Goal: Task Accomplishment & Management: Use online tool/utility

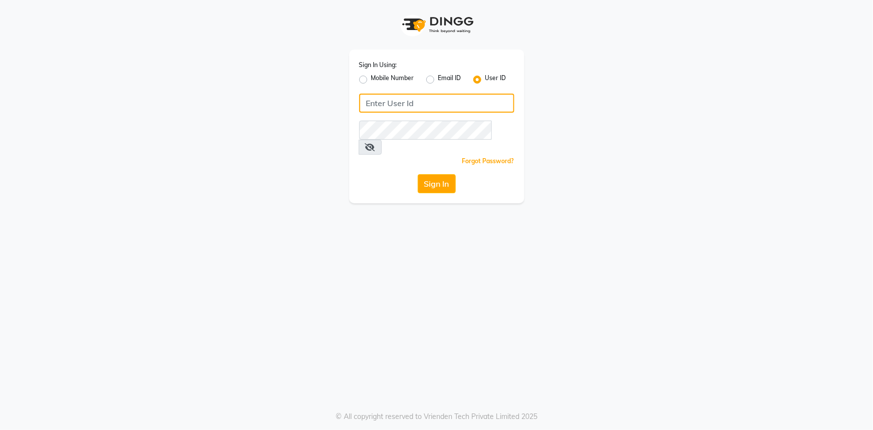
type input "9289324949"
drag, startPoint x: 365, startPoint y: 81, endPoint x: 370, endPoint y: 84, distance: 5.4
click at [371, 81] on label "Mobile Number" at bounding box center [392, 80] width 43 height 12
click at [371, 80] on input "Mobile Number" at bounding box center [374, 77] width 7 height 7
radio input "true"
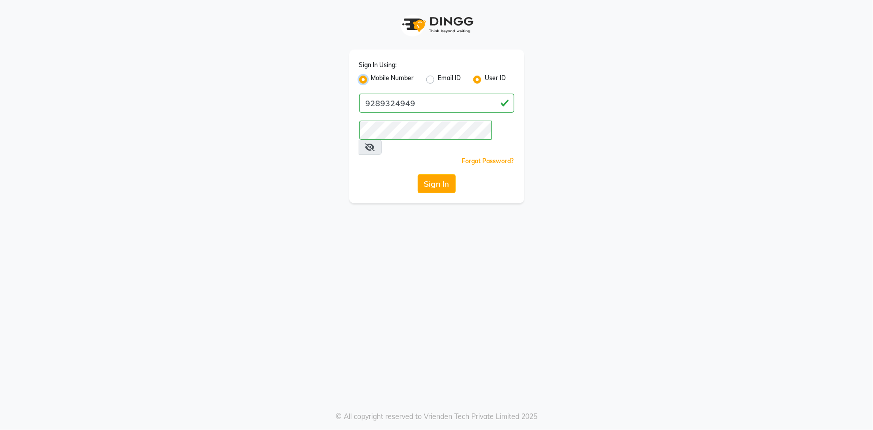
radio input "false"
click at [445, 174] on button "Sign In" at bounding box center [437, 183] width 38 height 19
click at [420, 105] on input "Username" at bounding box center [454, 103] width 122 height 19
type input "9289324949"
click at [443, 174] on button "Sign In" at bounding box center [437, 183] width 38 height 19
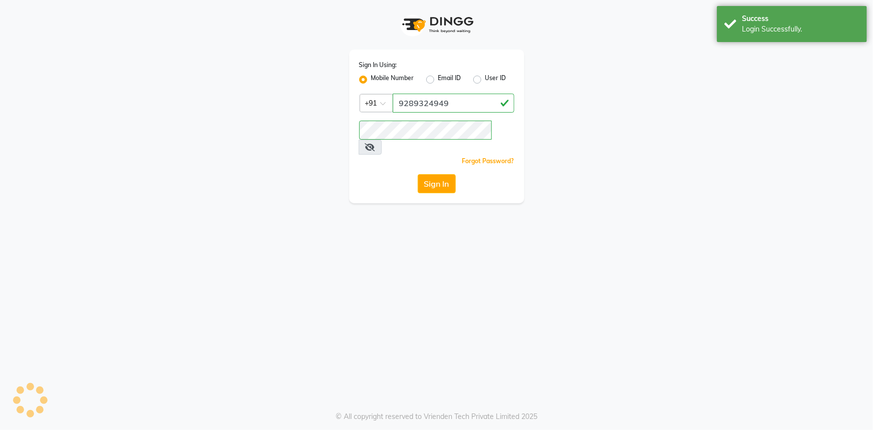
select select "service"
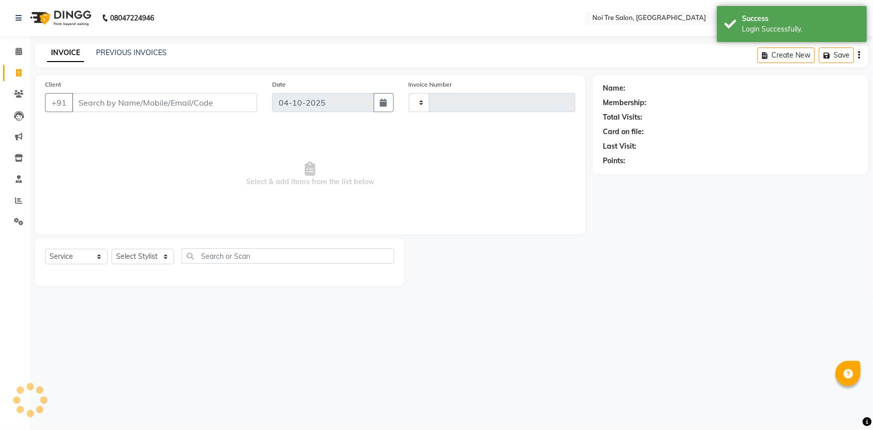
select select "en"
select select "3710"
type input "3296"
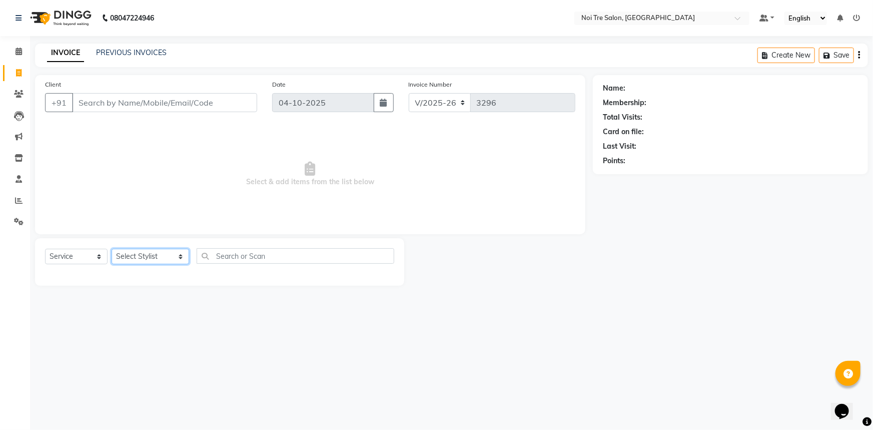
drag, startPoint x: 178, startPoint y: 256, endPoint x: 185, endPoint y: 253, distance: 7.2
click at [178, 256] on select "Select Stylist [PERSON_NAME] STYLE DIRECTOR Curls Color [PERSON_NAME] [PERSON_N…" at bounding box center [151, 257] width 78 height 16
select select "37882"
click at [112, 249] on select "Select Stylist [PERSON_NAME] STYLE DIRECTOR Curls Color [PERSON_NAME] [PERSON_N…" at bounding box center [151, 257] width 78 height 16
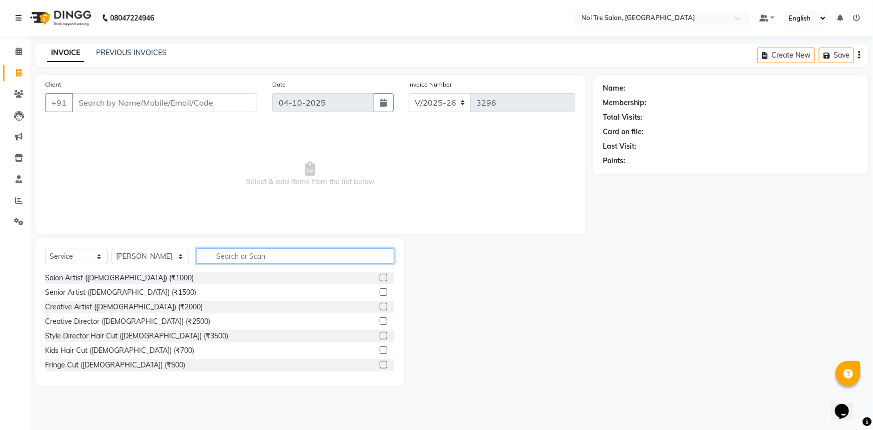
click at [245, 256] on input "text" at bounding box center [296, 256] width 198 height 16
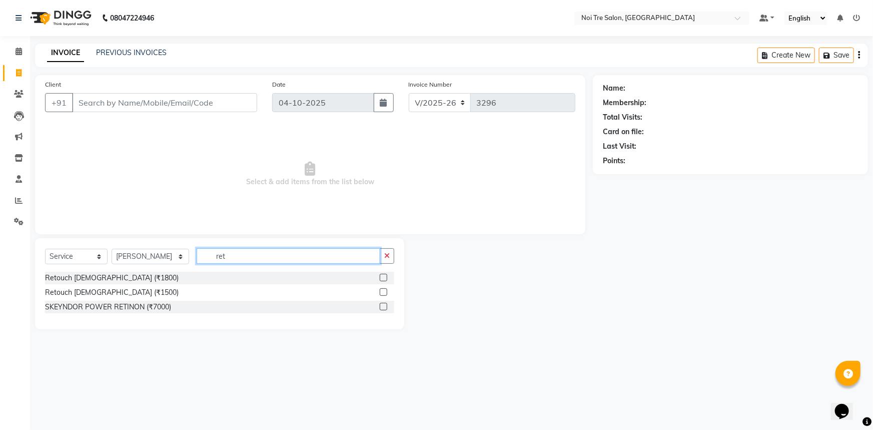
type input "ret"
click at [383, 277] on label at bounding box center [384, 278] width 8 height 8
click at [383, 277] on input "checkbox" at bounding box center [383, 278] width 7 height 7
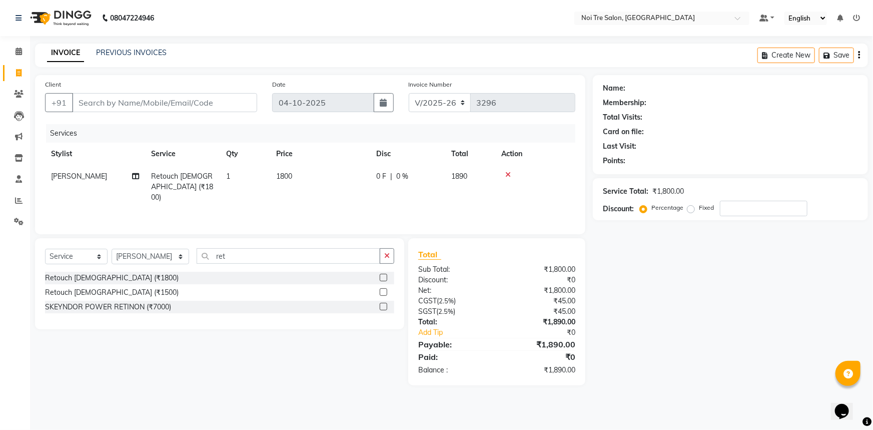
checkbox input "false"
click at [350, 179] on td "1800" at bounding box center [320, 187] width 100 height 44
select select "37882"
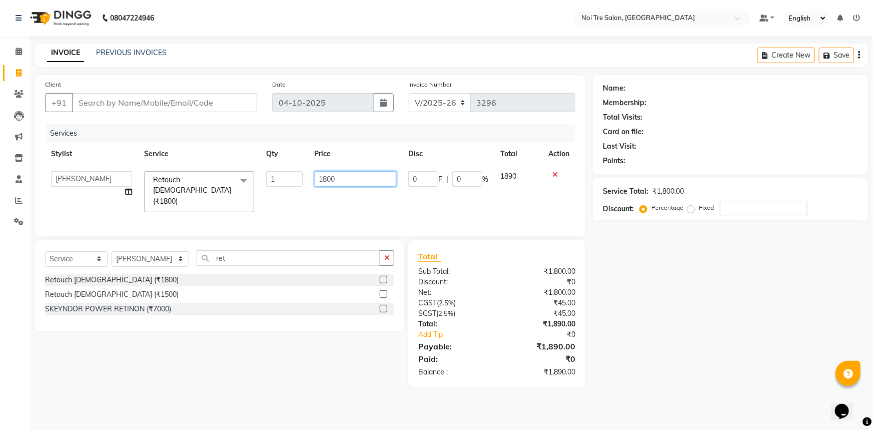
drag, startPoint x: 350, startPoint y: 179, endPoint x: 222, endPoint y: 180, distance: 128.5
click at [222, 180] on tr "AFSAR AKRAM ARPIT STYLE DIRECTOR Curls Color Ashok aslam ASLAM ATUL azad Azad B…" at bounding box center [310, 191] width 530 height 53
type input "2000"
drag, startPoint x: 387, startPoint y: 257, endPoint x: 310, endPoint y: 261, distance: 77.1
click at [377, 258] on div "ret" at bounding box center [296, 258] width 198 height 16
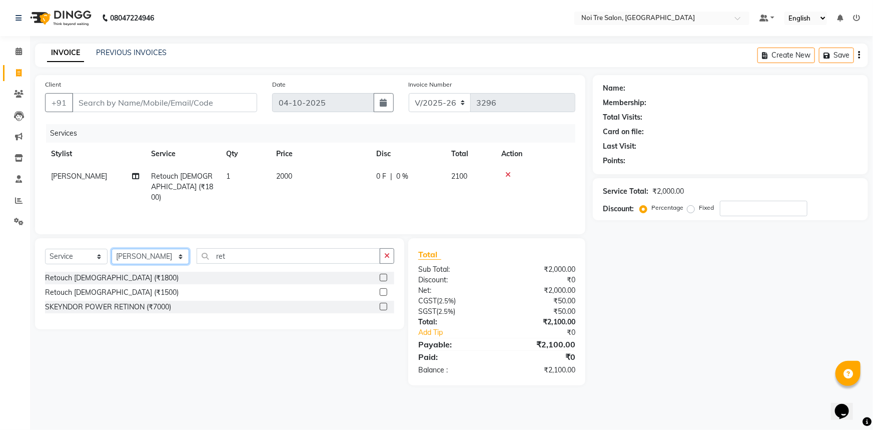
click at [168, 258] on select "Select Stylist [PERSON_NAME] [PERSON_NAME] STYLE DIRECTOR Curls Color [PERSON_N…" at bounding box center [151, 257] width 78 height 16
select select "37877"
click at [112, 249] on select "Select Stylist [PERSON_NAME] [PERSON_NAME] STYLE DIRECTOR Curls Color [PERSON_N…" at bounding box center [151, 257] width 78 height 16
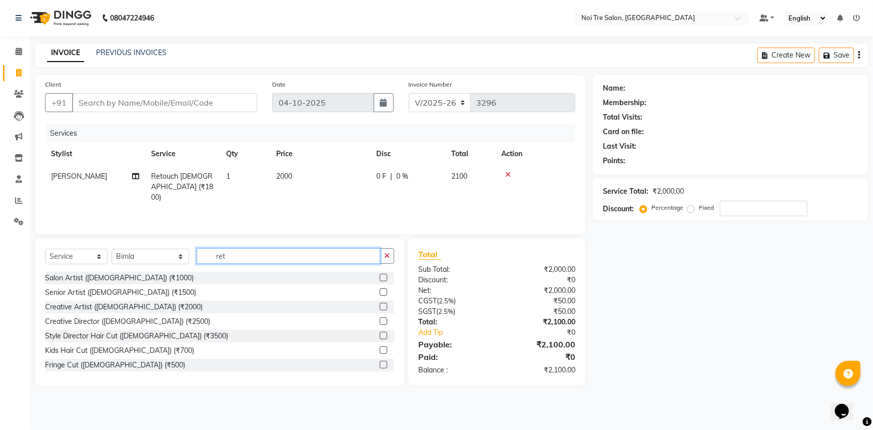
drag, startPoint x: 246, startPoint y: 255, endPoint x: 144, endPoint y: 254, distance: 102.5
click at [144, 254] on div "Select Service Product Membership Package Voucher Prepaid Gift Card Select Styl…" at bounding box center [219, 260] width 349 height 24
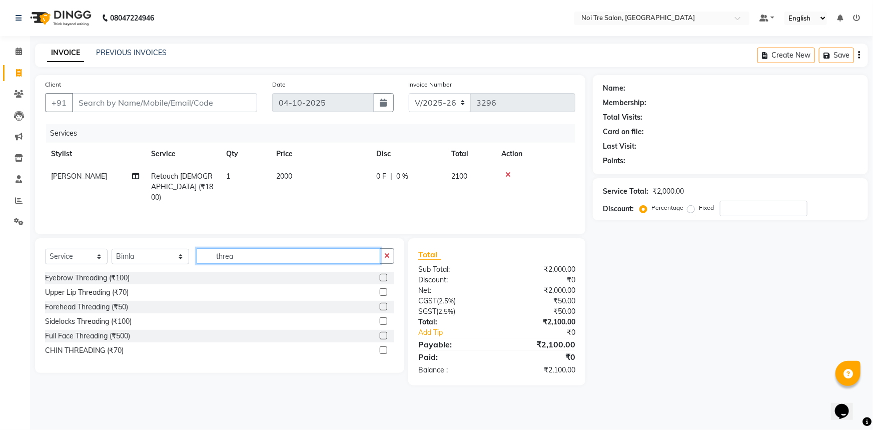
type input "threa"
click at [384, 276] on label at bounding box center [384, 278] width 8 height 8
click at [384, 276] on input "checkbox" at bounding box center [383, 278] width 7 height 7
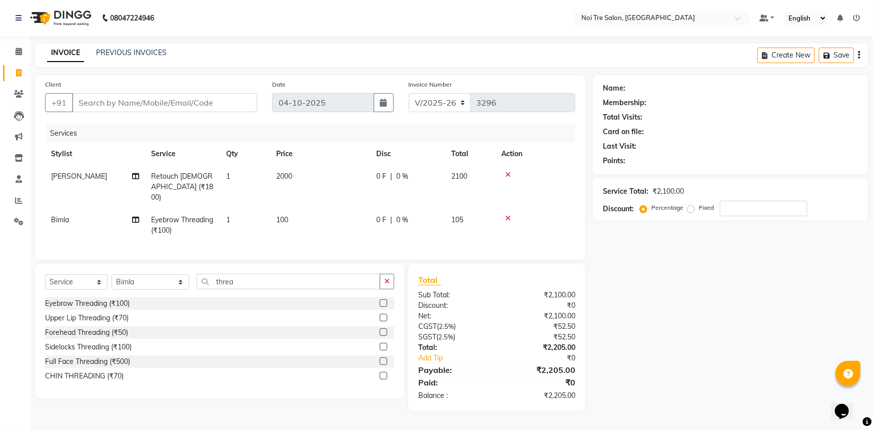
checkbox input "false"
click at [330, 215] on td "100" at bounding box center [320, 225] width 100 height 33
select select "37877"
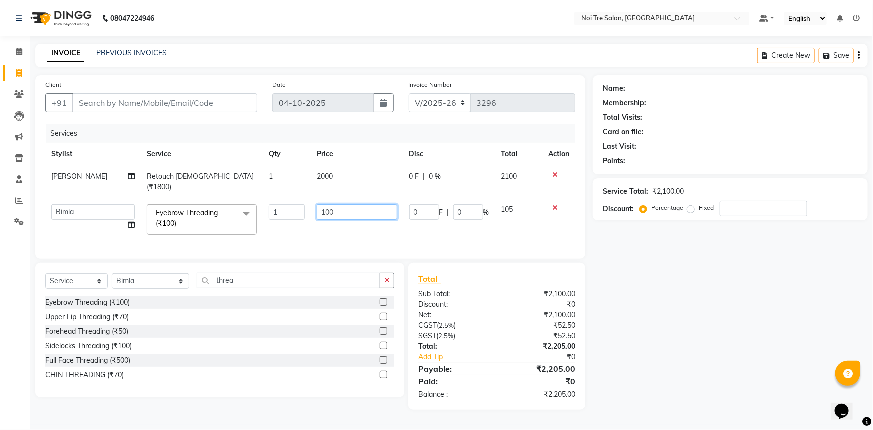
drag, startPoint x: 350, startPoint y: 205, endPoint x: 255, endPoint y: 201, distance: 95.1
click at [261, 205] on tr "AFSAR AKRAM ARPIT STYLE DIRECTOR Curls Color Ashok aslam ASLAM ATUL azad Azad B…" at bounding box center [310, 219] width 530 height 43
type input "150"
click at [636, 330] on div "Name: Membership: Total Visits: Card on file: Last Visit: Points: Service Total…" at bounding box center [734, 242] width 283 height 335
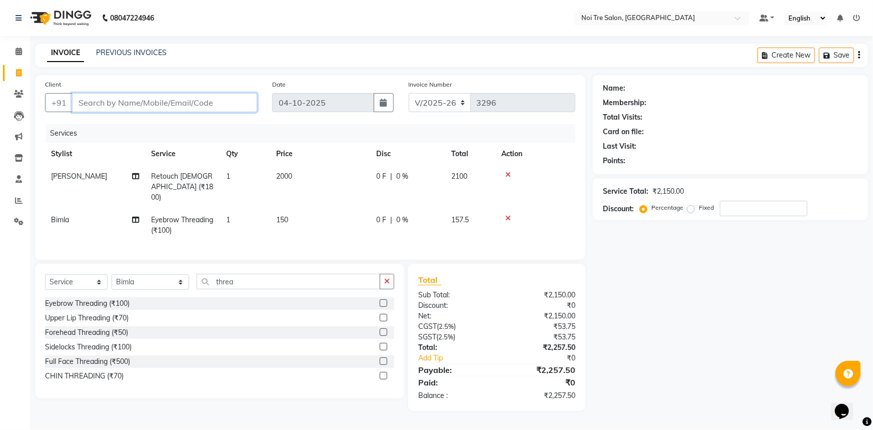
click at [172, 102] on input "Client" at bounding box center [164, 102] width 185 height 19
type input "b"
type input "0"
type input "b"
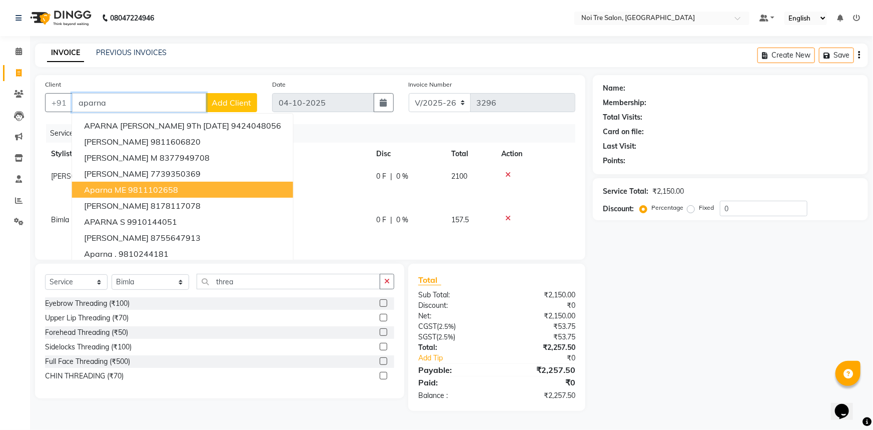
click at [161, 190] on ngb-highlight "9811102658" at bounding box center [153, 190] width 50 height 10
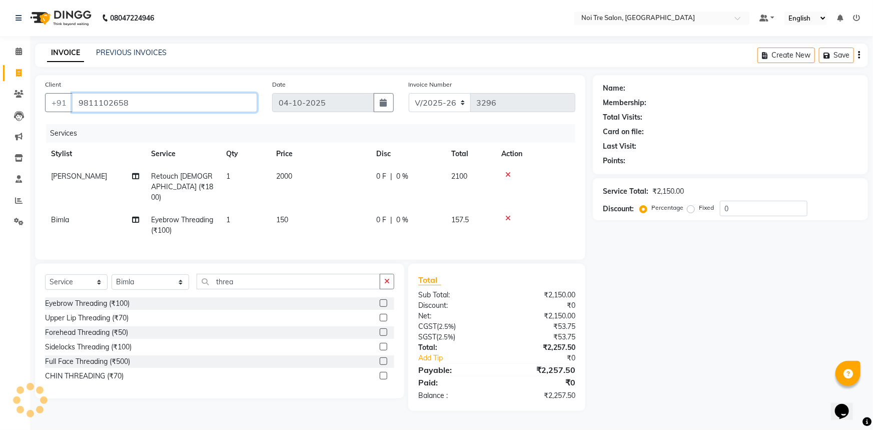
type input "9811102658"
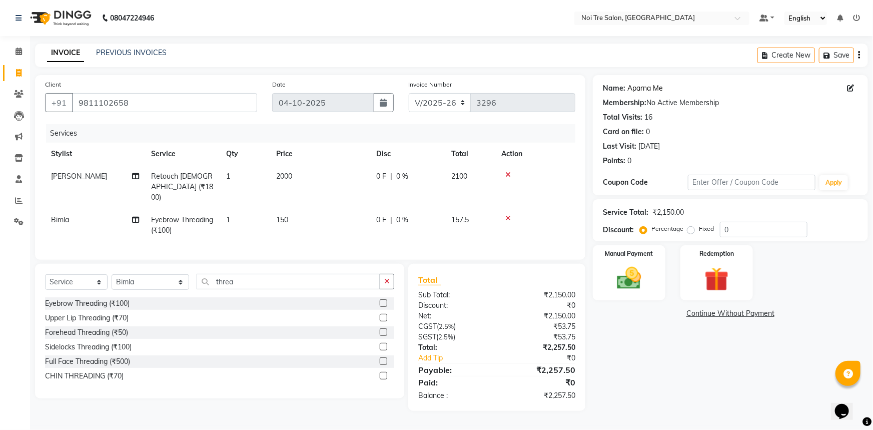
click at [654, 88] on link "Aparna Me" at bounding box center [645, 88] width 36 height 11
click at [662, 265] on div "Manual Payment" at bounding box center [629, 273] width 76 height 58
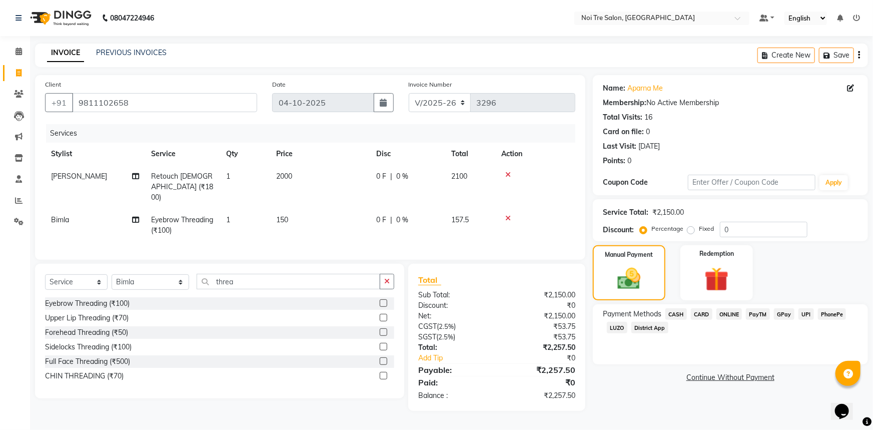
click at [682, 315] on span "CASH" at bounding box center [676, 314] width 22 height 12
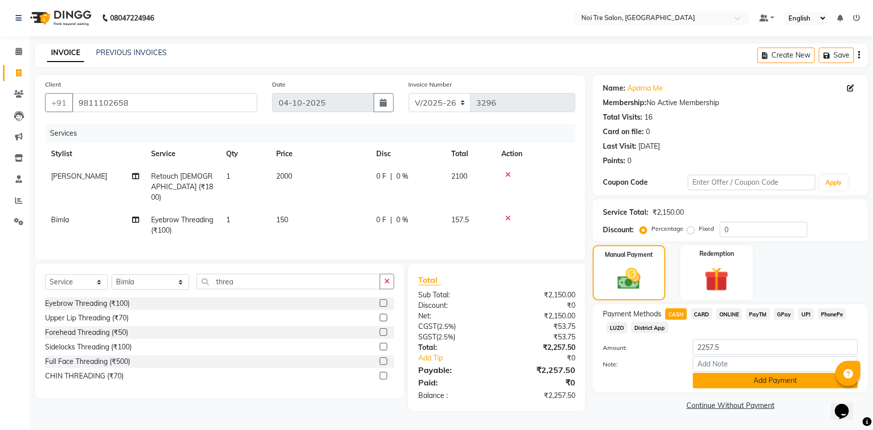
click at [721, 385] on button "Add Payment" at bounding box center [775, 381] width 165 height 16
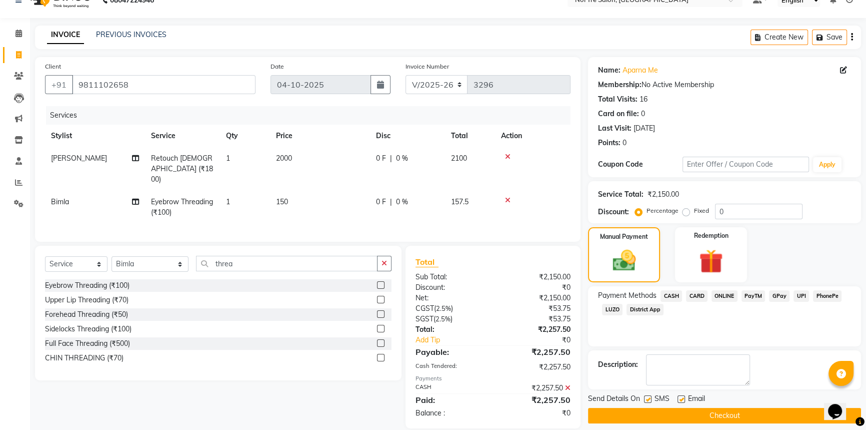
scroll to position [28, 0]
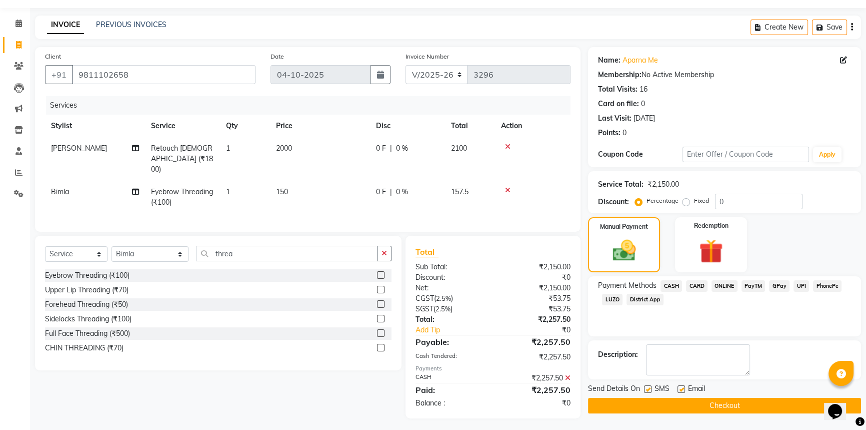
click at [723, 403] on button "Checkout" at bounding box center [724, 406] width 273 height 16
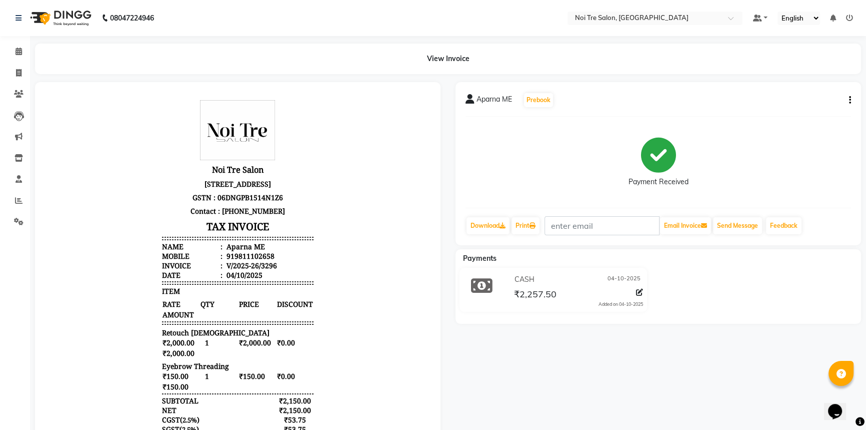
click at [723, 405] on div "Aparna ME Prebook Payment Received Download Print Email Invoice Send Message Fe…" at bounding box center [658, 295] width 421 height 427
drag, startPoint x: 17, startPoint y: 71, endPoint x: 42, endPoint y: 70, distance: 25.0
click at [17, 71] on icon at bounding box center [19, 73] width 6 height 8
select select "service"
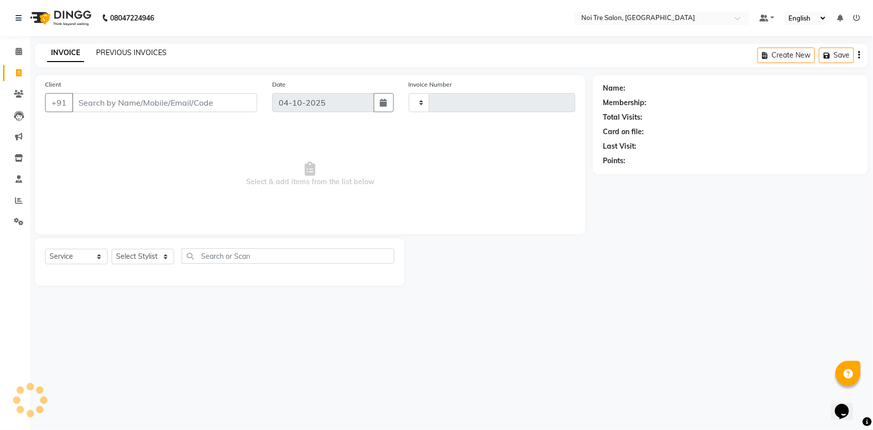
type input "3297"
select select "3710"
click at [125, 55] on link "PREVIOUS INVOICES" at bounding box center [131, 52] width 71 height 9
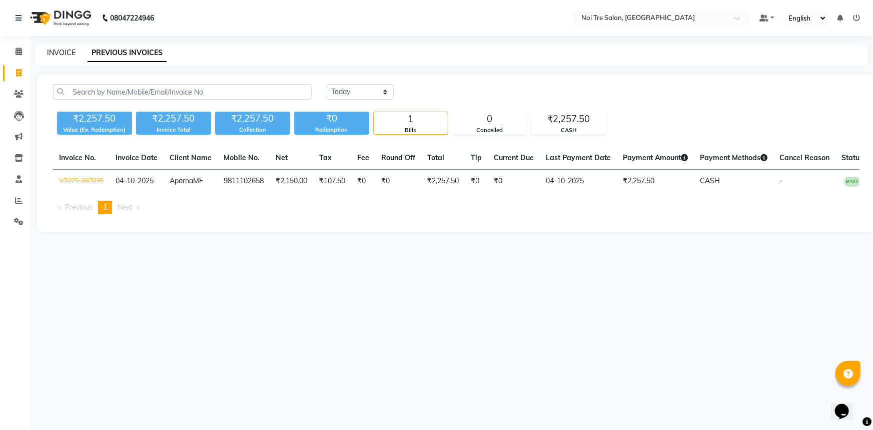
click at [56, 53] on link "INVOICE" at bounding box center [61, 52] width 29 height 9
select select "3710"
select select "service"
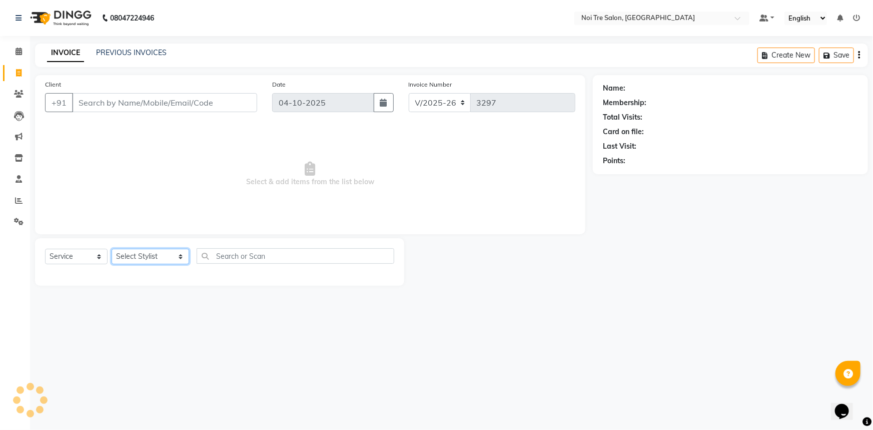
click at [163, 259] on select "Select Stylist [PERSON_NAME] [PERSON_NAME] STYLE DIRECTOR Curls Color [PERSON_N…" at bounding box center [151, 257] width 78 height 16
click at [112, 249] on select "Select Stylist [PERSON_NAME] [PERSON_NAME] STYLE DIRECTOR Curls Color [PERSON_N…" at bounding box center [151, 257] width 78 height 16
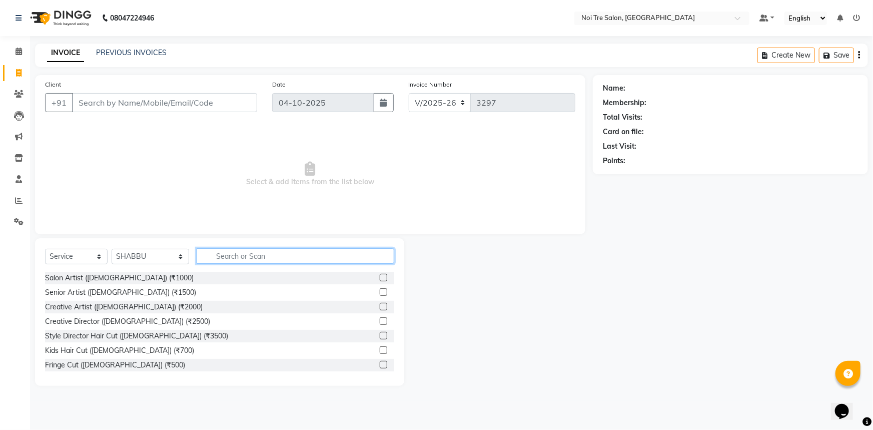
click at [305, 260] on input "text" at bounding box center [296, 256] width 198 height 16
click at [170, 256] on select "Select Stylist [PERSON_NAME] [PERSON_NAME] STYLE DIRECTOR Curls Color [PERSON_N…" at bounding box center [151, 257] width 78 height 16
click at [112, 249] on select "Select Stylist [PERSON_NAME] [PERSON_NAME] STYLE DIRECTOR Curls Color [PERSON_N…" at bounding box center [151, 257] width 78 height 16
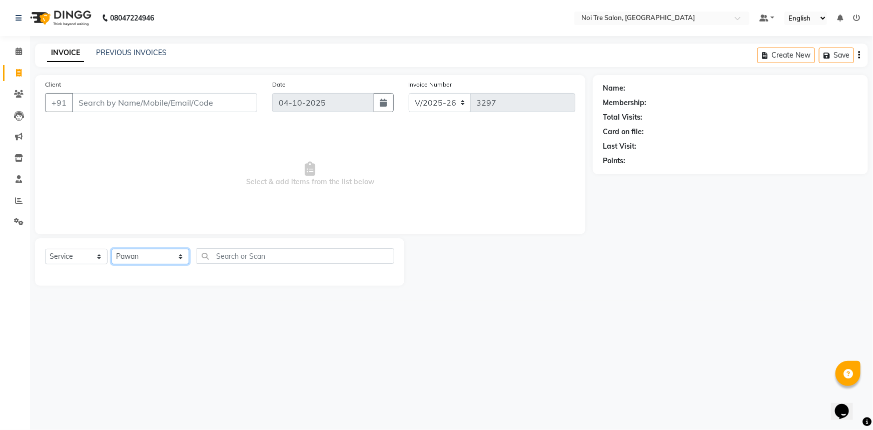
click at [142, 257] on select "Select Stylist [PERSON_NAME] [PERSON_NAME] STYLE DIRECTOR Curls Color [PERSON_N…" at bounding box center [151, 257] width 78 height 16
select select "58576"
click at [112, 249] on select "Select Stylist [PERSON_NAME] [PERSON_NAME] STYLE DIRECTOR Curls Color [PERSON_N…" at bounding box center [151, 257] width 78 height 16
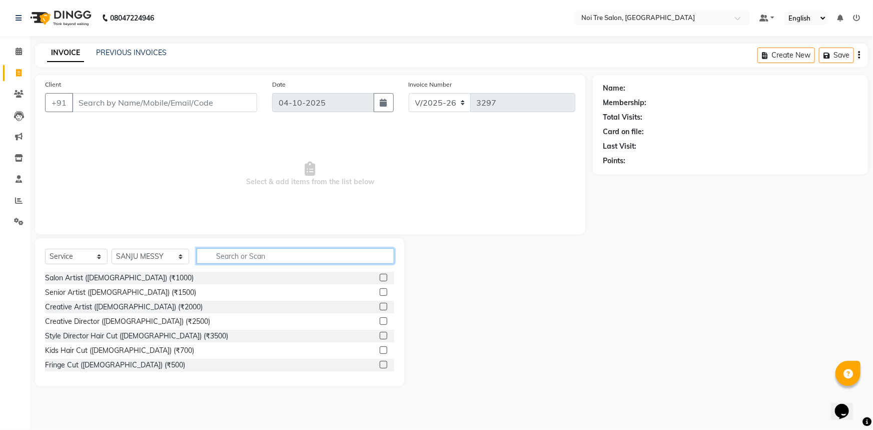
click at [235, 251] on input "text" at bounding box center [296, 256] width 198 height 16
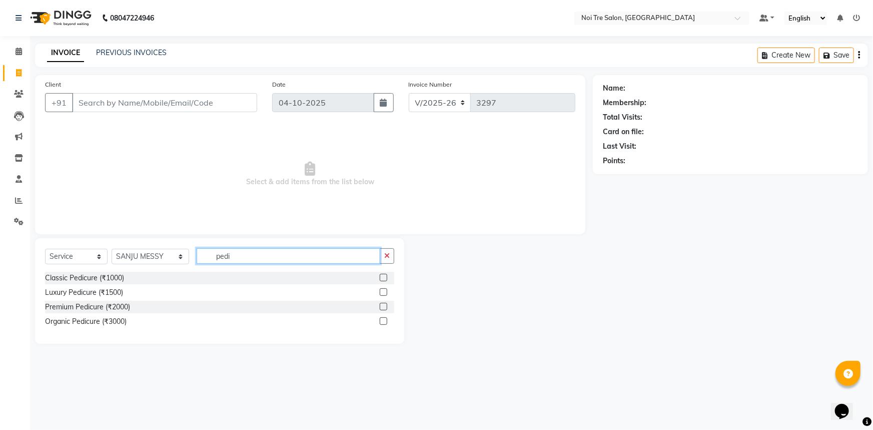
type input "pedi"
click at [382, 278] on label at bounding box center [384, 278] width 8 height 8
click at [382, 278] on input "checkbox" at bounding box center [383, 278] width 7 height 7
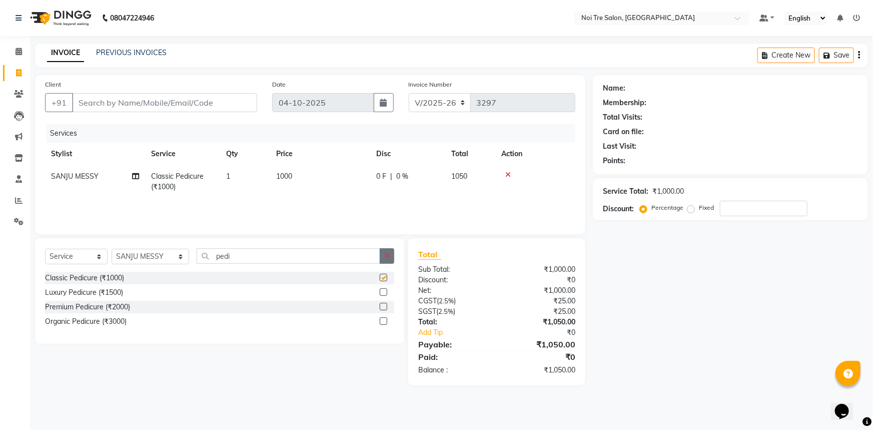
checkbox input "false"
click at [389, 255] on icon "button" at bounding box center [387, 255] width 6 height 7
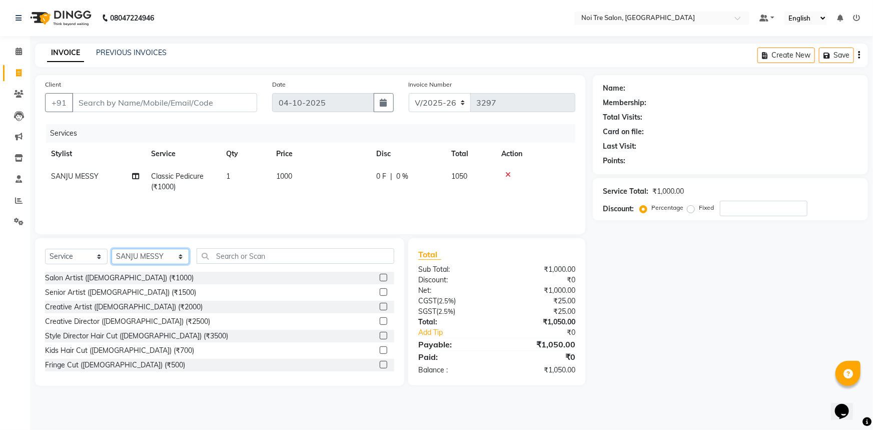
click at [169, 254] on select "Select Stylist [PERSON_NAME] [PERSON_NAME] STYLE DIRECTOR Curls Color [PERSON_N…" at bounding box center [151, 257] width 78 height 16
select select "37920"
click at [112, 249] on select "Select Stylist [PERSON_NAME] [PERSON_NAME] STYLE DIRECTOR Curls Color [PERSON_N…" at bounding box center [151, 257] width 78 height 16
click at [220, 253] on input "text" at bounding box center [296, 256] width 198 height 16
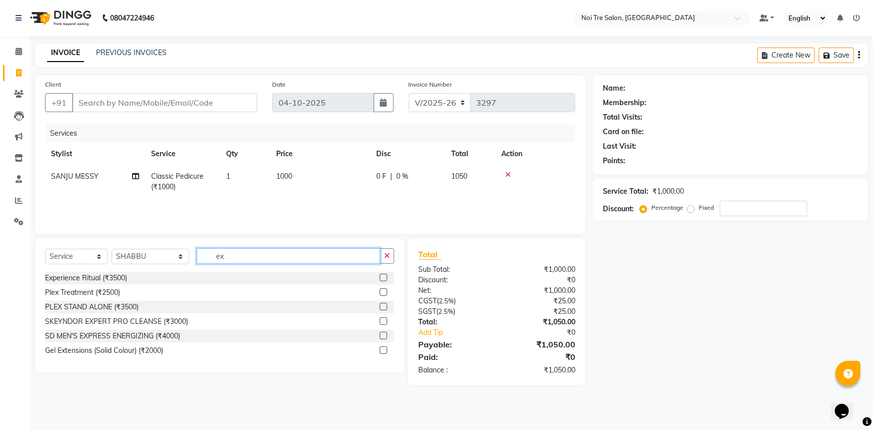
type input "ex"
click at [383, 278] on label at bounding box center [384, 278] width 8 height 8
click at [383, 278] on input "checkbox" at bounding box center [383, 278] width 7 height 7
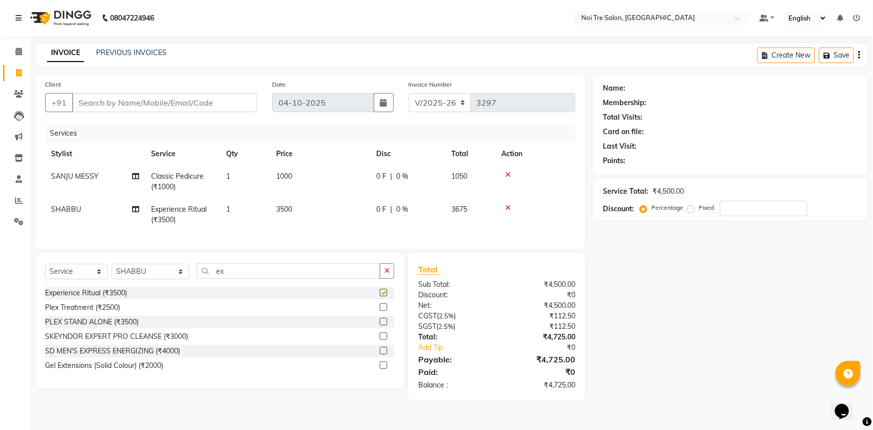
click at [322, 213] on td "3500" at bounding box center [320, 214] width 100 height 33
checkbox input "false"
select select "37920"
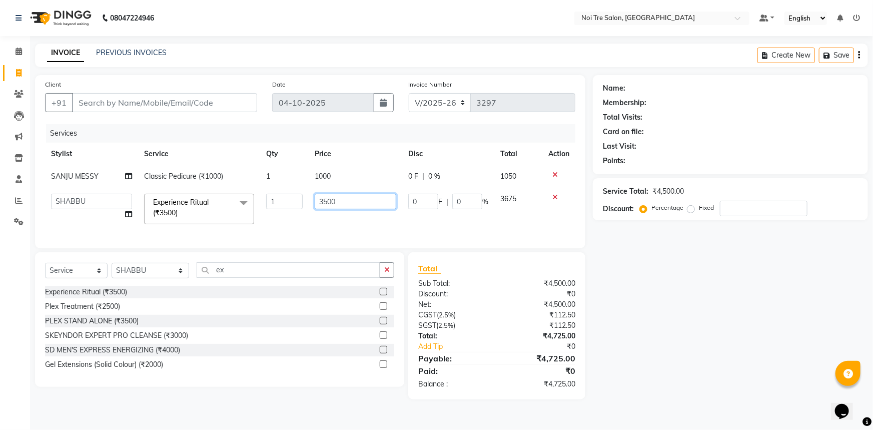
drag, startPoint x: 347, startPoint y: 203, endPoint x: 146, endPoint y: 189, distance: 201.0
click at [147, 189] on tr "AFSAR AKRAM ARPIT STYLE DIRECTOR Curls Color Ashok aslam ASLAM ATUL azad Azad B…" at bounding box center [310, 209] width 530 height 43
type input "4000"
click at [616, 295] on div "Name: Membership: Total Visits: Card on file: Last Visit: Points: Service Total…" at bounding box center [734, 237] width 283 height 324
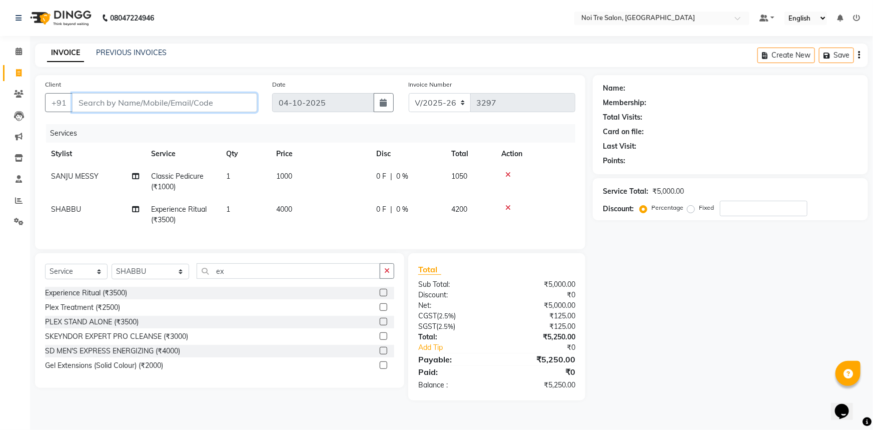
click at [188, 105] on input "Client" at bounding box center [164, 102] width 185 height 19
type input "9"
type input "0"
drag, startPoint x: 89, startPoint y: 106, endPoint x: 82, endPoint y: 98, distance: 10.3
click at [85, 101] on input "9911623369" at bounding box center [139, 102] width 134 height 19
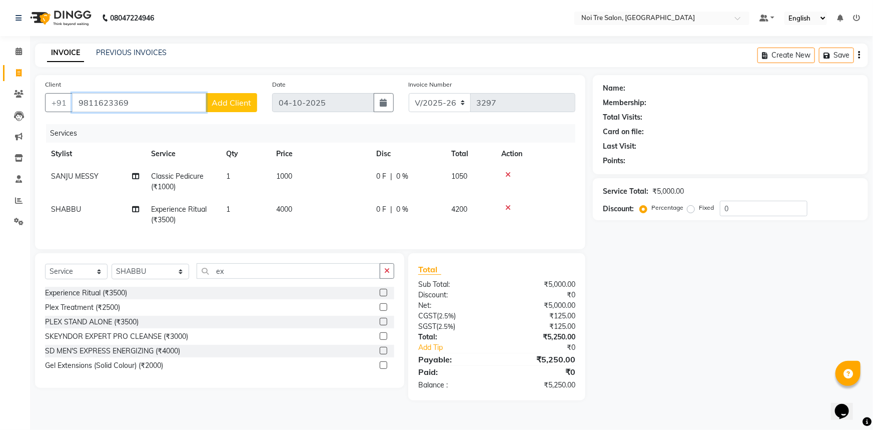
type input "9811623369"
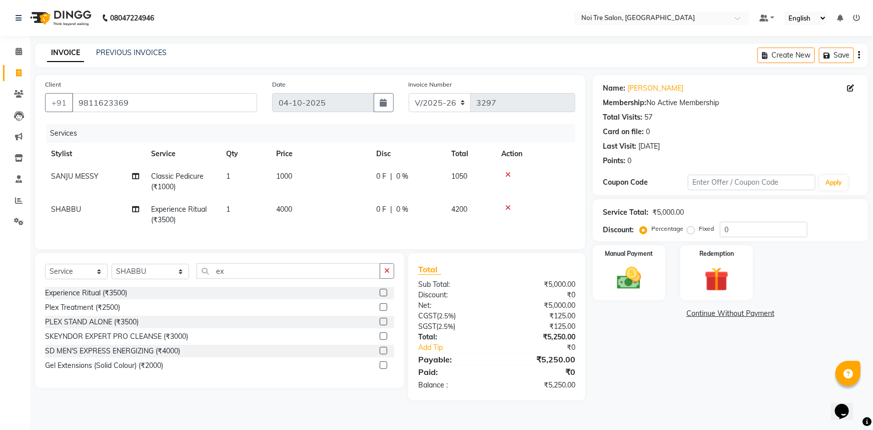
click at [613, 393] on div "Name: Ishrar Ahmad Membership: No Active Membership Total Visits: 57 Card on fi…" at bounding box center [734, 237] width 283 height 325
click at [635, 283] on img at bounding box center [629, 278] width 41 height 29
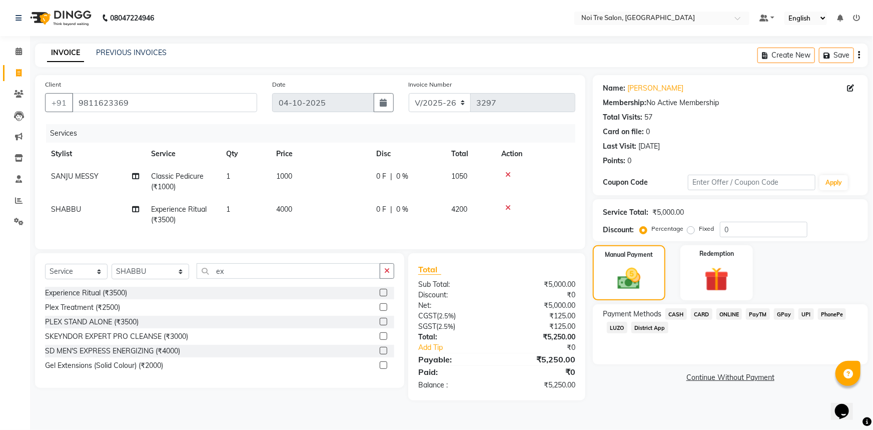
click at [672, 311] on span "CASH" at bounding box center [676, 314] width 22 height 12
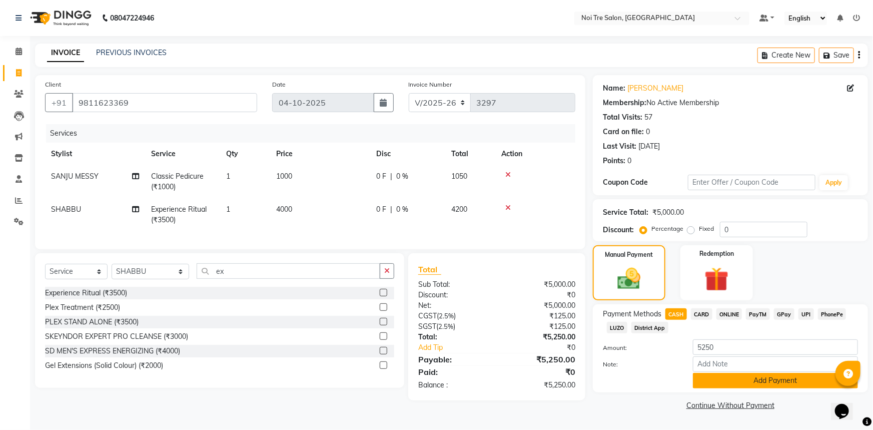
click at [743, 384] on button "Add Payment" at bounding box center [775, 381] width 165 height 16
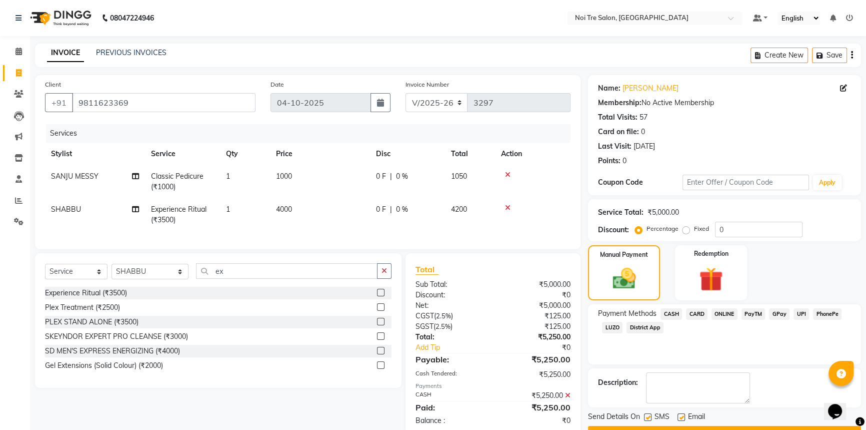
scroll to position [28, 0]
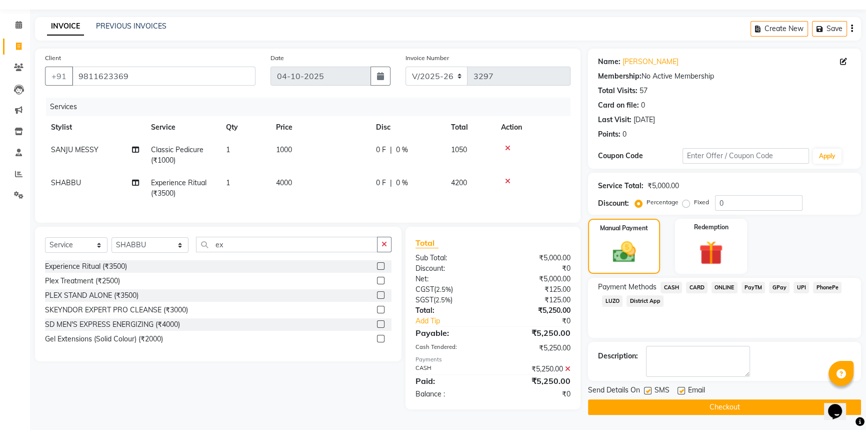
click at [695, 405] on button "Checkout" at bounding box center [724, 407] width 273 height 16
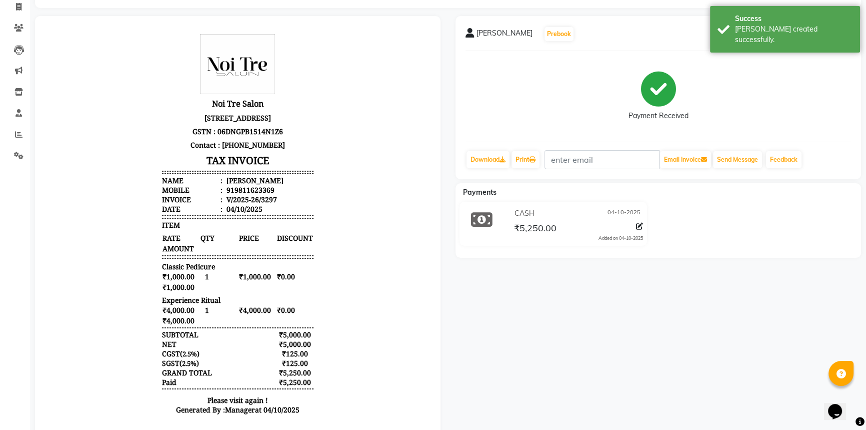
scroll to position [10, 0]
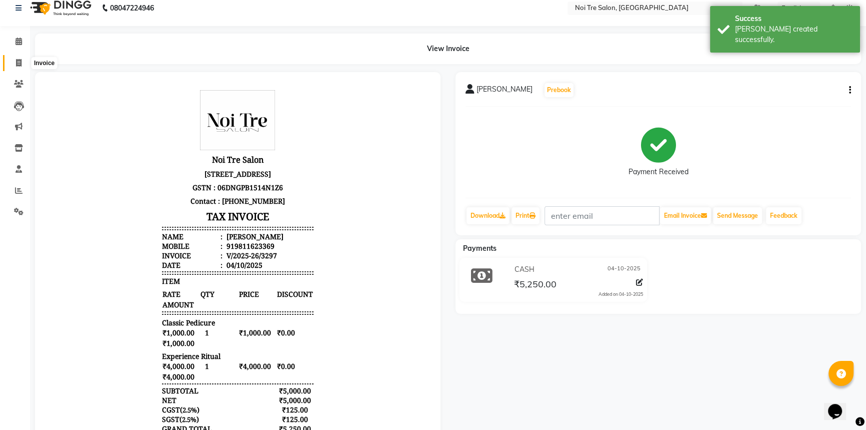
click at [19, 65] on icon at bounding box center [19, 63] width 6 height 8
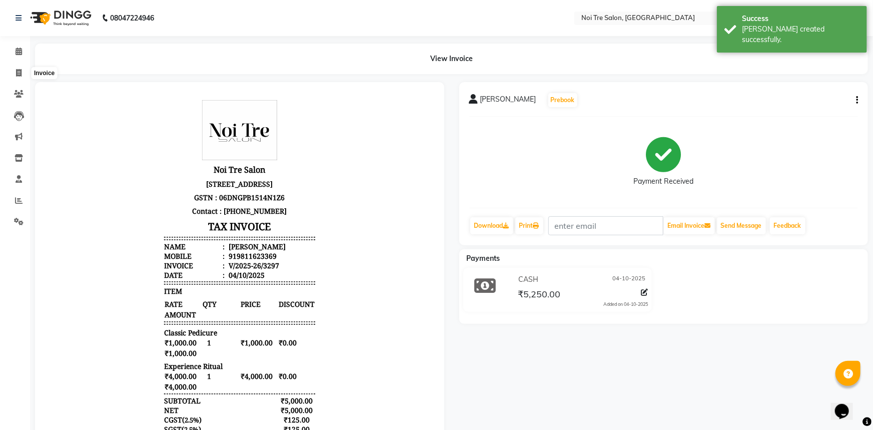
select select "service"
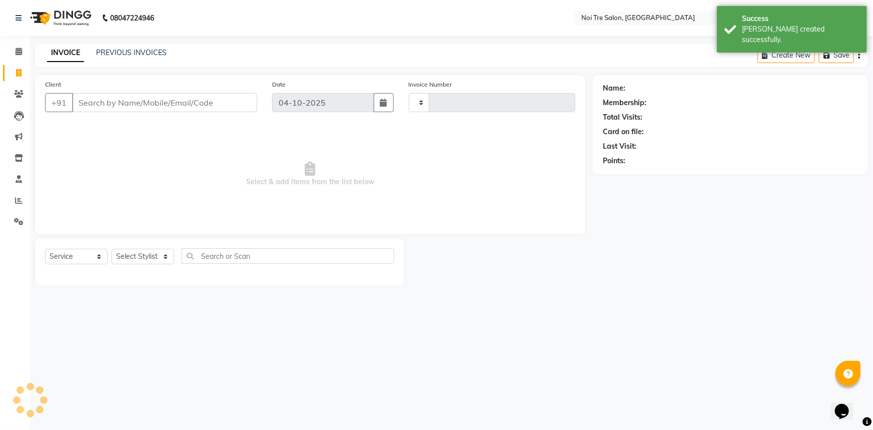
type input "3298"
select select "3710"
drag, startPoint x: 148, startPoint y: 256, endPoint x: 138, endPoint y: 255, distance: 9.6
click at [147, 256] on select "Select Stylist [PERSON_NAME] [PERSON_NAME] STYLE DIRECTOR Curls Color [PERSON_N…" at bounding box center [151, 257] width 78 height 16
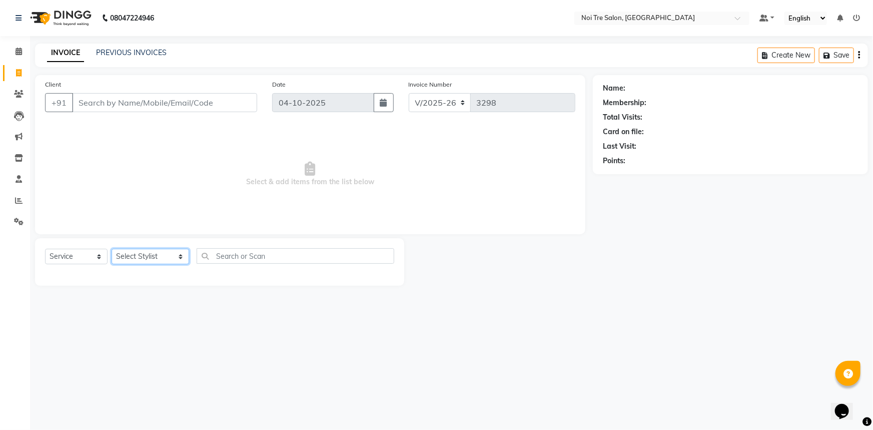
select select "37889"
click at [112, 249] on select "Select Stylist [PERSON_NAME] [PERSON_NAME] STYLE DIRECTOR Curls Color [PERSON_N…" at bounding box center [151, 257] width 78 height 16
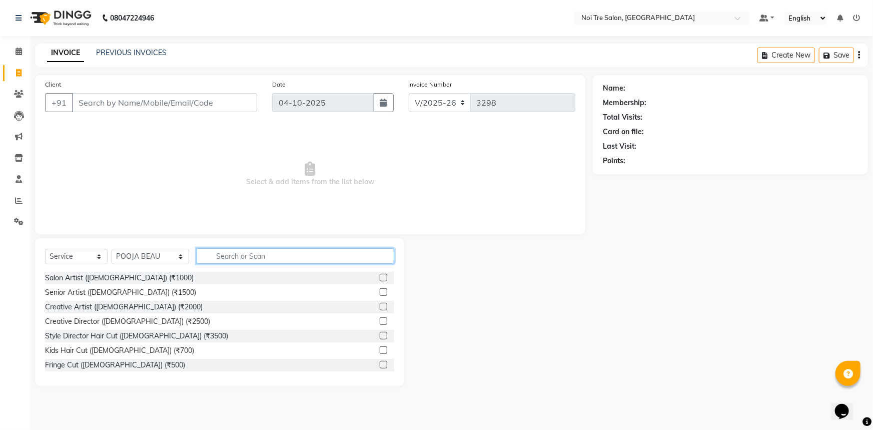
click at [229, 252] on input "text" at bounding box center [296, 256] width 198 height 16
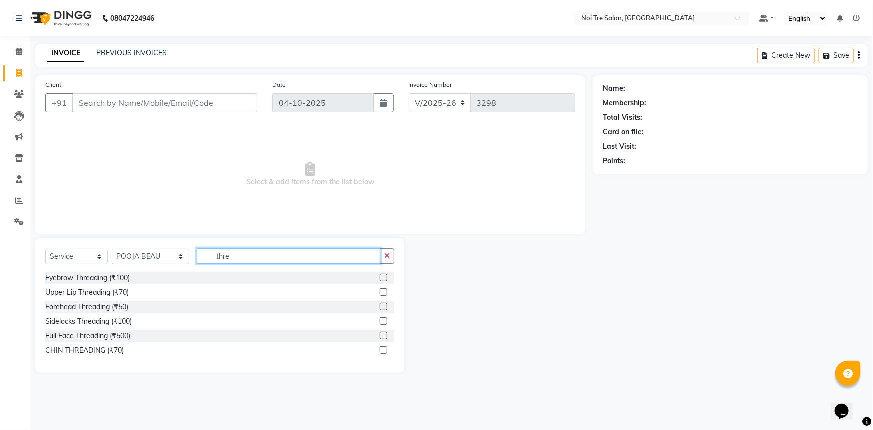
type input "thre"
click at [384, 276] on label at bounding box center [384, 278] width 8 height 8
click at [384, 276] on input "checkbox" at bounding box center [383, 278] width 7 height 7
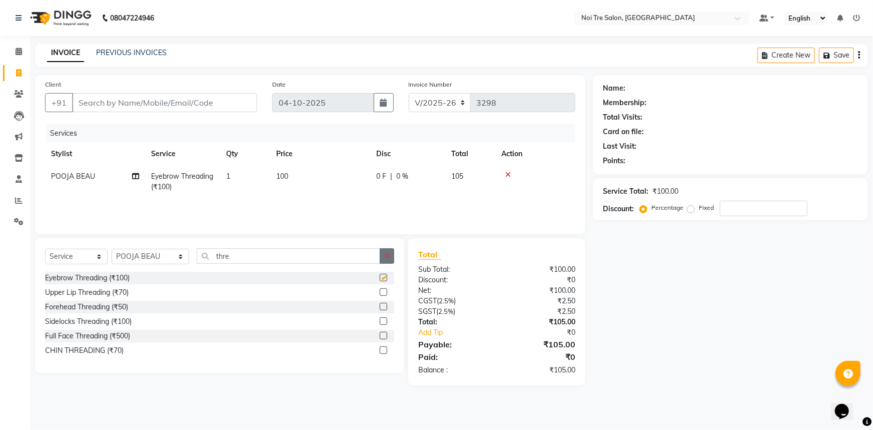
checkbox input "false"
click at [387, 249] on button "button" at bounding box center [387, 256] width 15 height 16
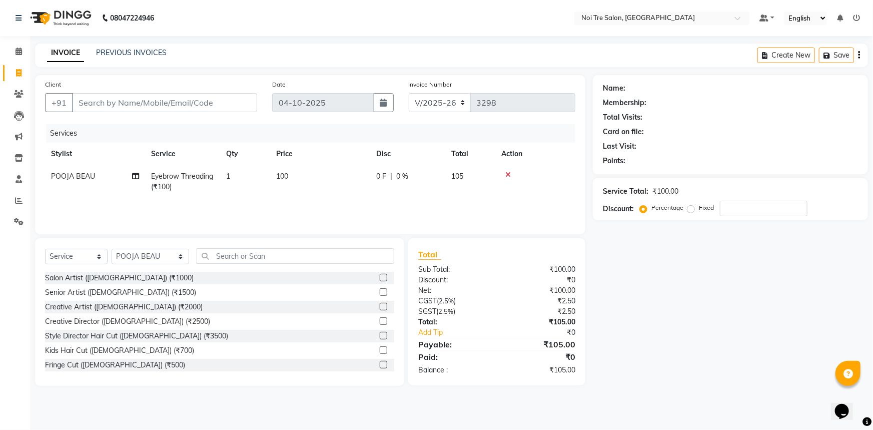
click at [310, 181] on td "100" at bounding box center [320, 181] width 100 height 33
select select "37889"
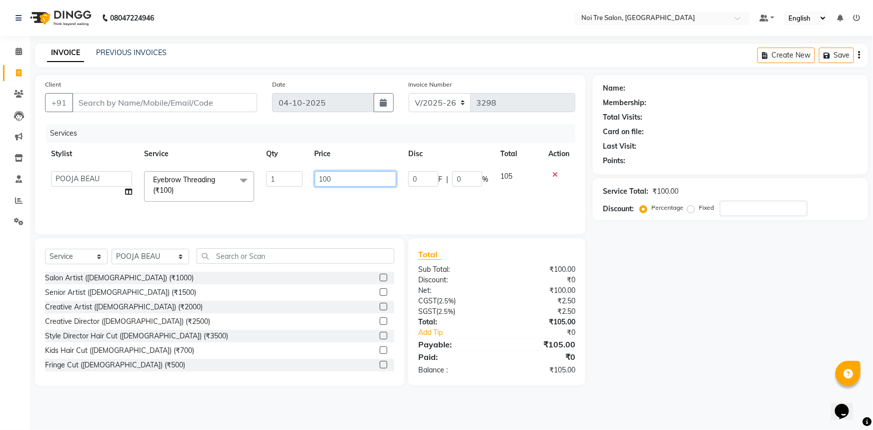
drag, startPoint x: 313, startPoint y: 180, endPoint x: 185, endPoint y: 195, distance: 128.9
click at [202, 195] on tr "AFSAR AKRAM ARPIT STYLE DIRECTOR Curls Color Ashok aslam ASLAM ATUL azad Azad B…" at bounding box center [310, 186] width 530 height 43
type input "150"
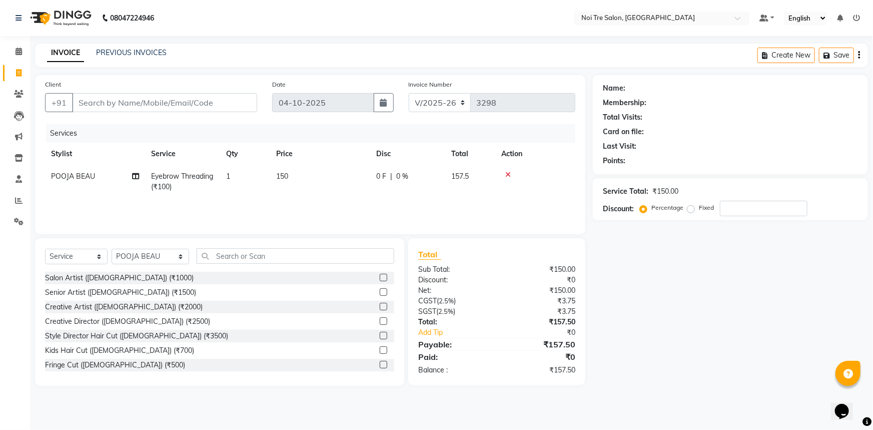
click at [565, 252] on div "Total" at bounding box center [496, 254] width 157 height 12
click at [185, 102] on input "Client" at bounding box center [164, 102] width 185 height 19
type input "8"
type input "0"
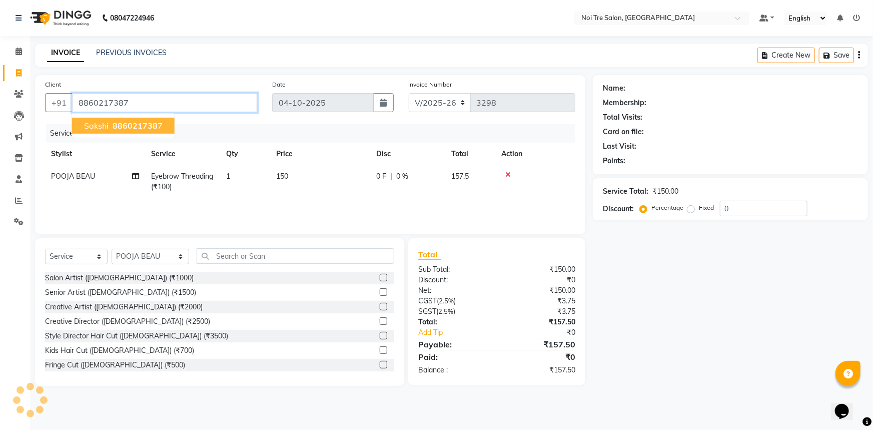
type input "8860217387"
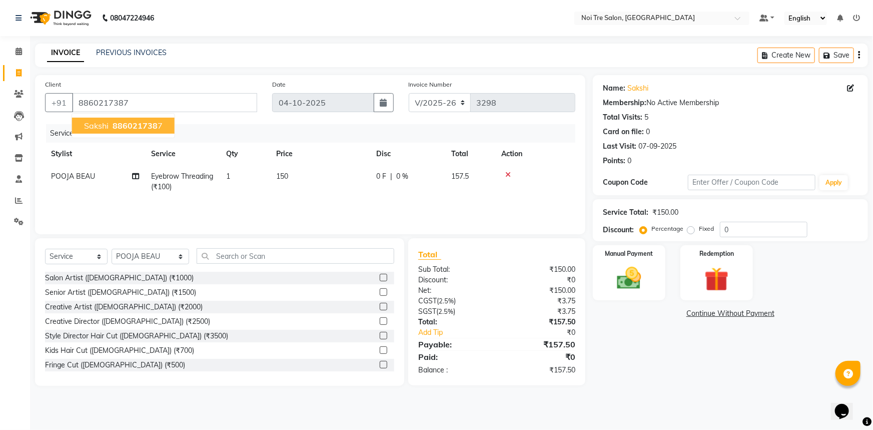
click at [120, 127] on span "886021738" at bounding box center [135, 126] width 45 height 10
click at [650, 270] on div "Manual Payment" at bounding box center [629, 273] width 76 height 58
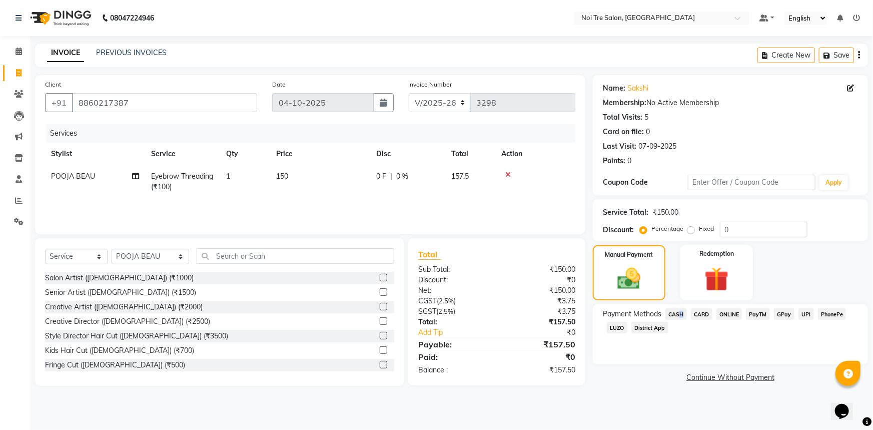
drag, startPoint x: 674, startPoint y: 308, endPoint x: 679, endPoint y: 313, distance: 6.4
click at [678, 313] on span "CASH" at bounding box center [676, 314] width 22 height 12
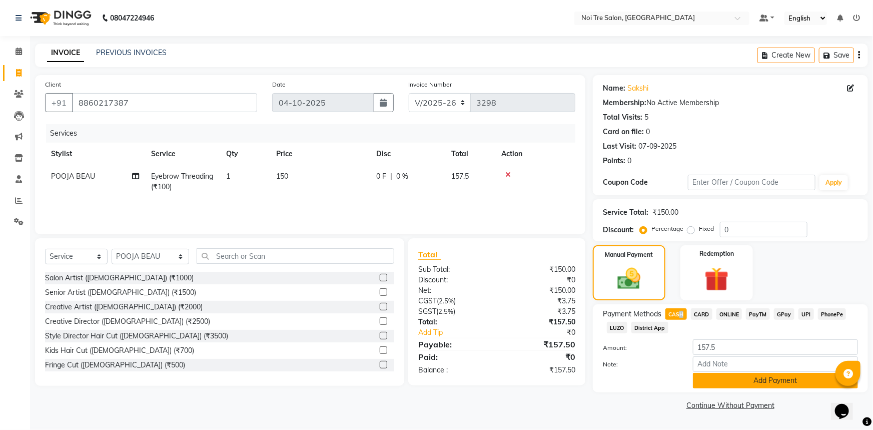
click at [765, 378] on button "Add Payment" at bounding box center [775, 381] width 165 height 16
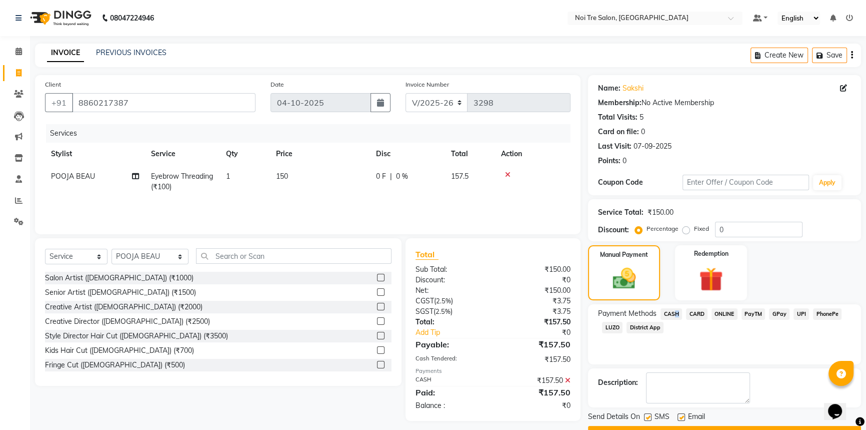
scroll to position [26, 0]
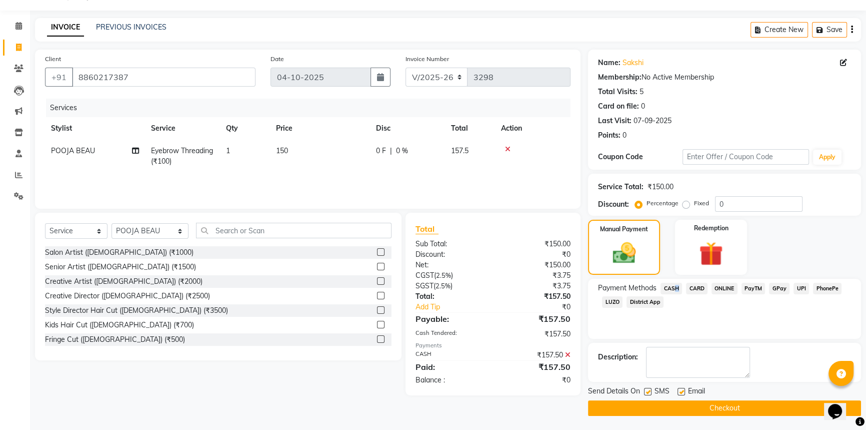
click at [709, 403] on button "Checkout" at bounding box center [724, 408] width 273 height 16
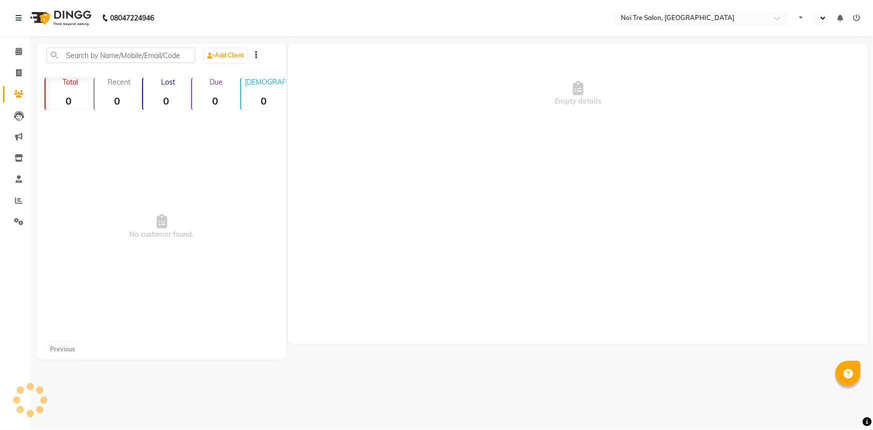
select select "en"
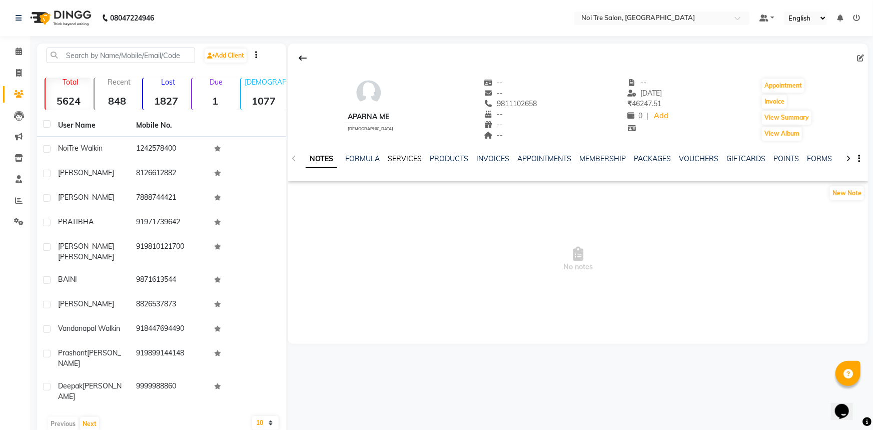
click at [411, 157] on link "SERVICES" at bounding box center [405, 158] width 34 height 9
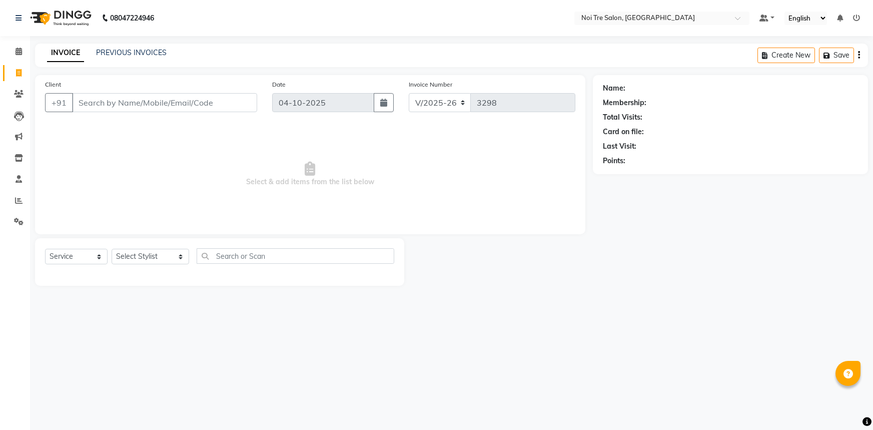
select select "3710"
select select "service"
click at [145, 257] on select "Select Stylist [PERSON_NAME] [PERSON_NAME] STYLE DIRECTOR Curls Color [PERSON_N…" at bounding box center [151, 257] width 78 height 16
select select "37882"
click at [112, 249] on select "Select Stylist [PERSON_NAME] [PERSON_NAME] STYLE DIRECTOR Curls Color [PERSON_N…" at bounding box center [151, 257] width 78 height 16
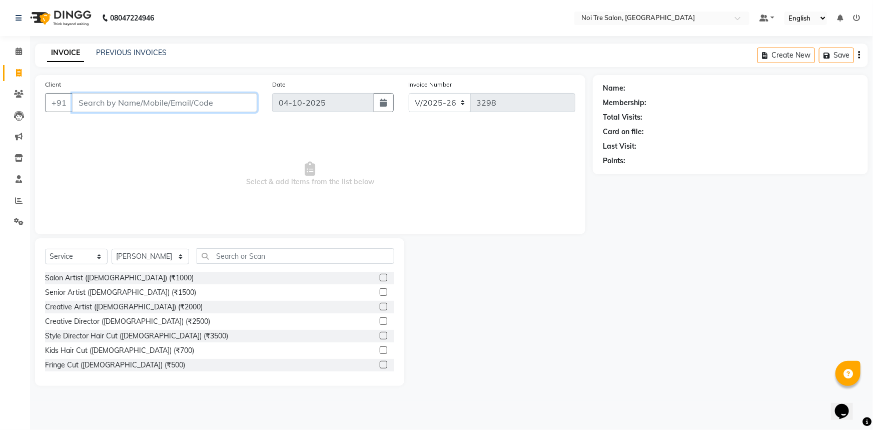
click at [193, 104] on input "Client" at bounding box center [164, 102] width 185 height 19
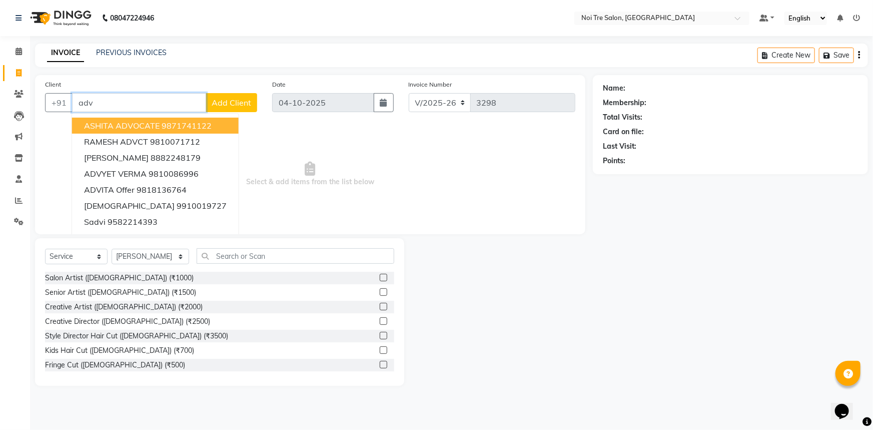
click at [189, 123] on ngb-highlight "9871741122" at bounding box center [187, 126] width 50 height 10
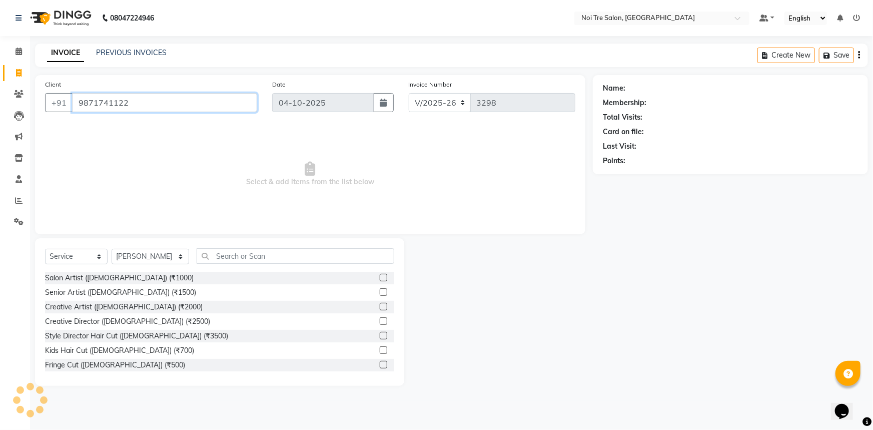
type input "9871741122"
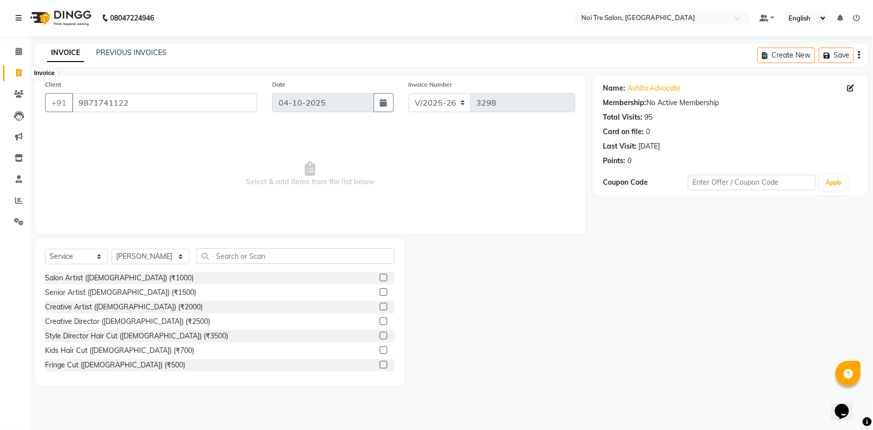
click at [10, 70] on span at bounding box center [19, 74] width 18 height 12
select select "service"
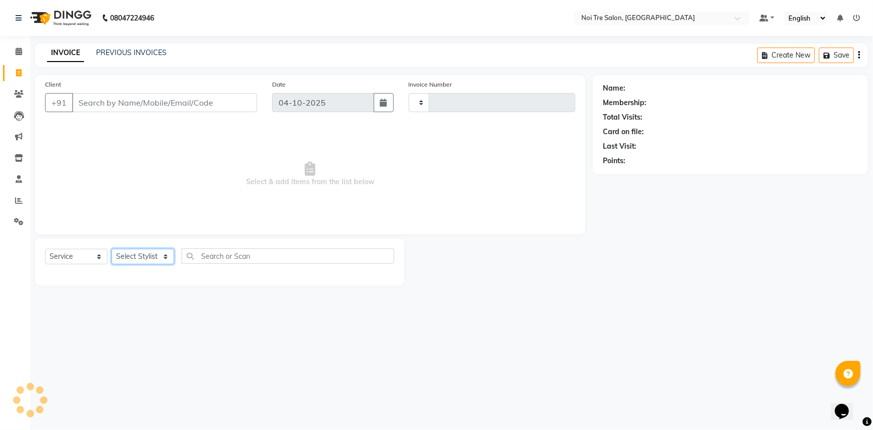
click at [147, 255] on select "Select Stylist" at bounding box center [143, 257] width 63 height 16
type input "3299"
select select "3710"
select select "37882"
click at [112, 249] on select "Select Stylist [PERSON_NAME] [PERSON_NAME] STYLE DIRECTOR Curls Color [PERSON_N…" at bounding box center [151, 257] width 78 height 16
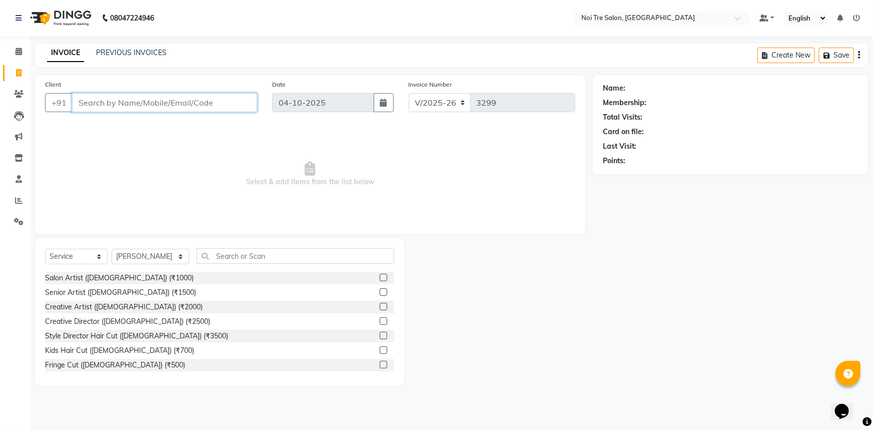
click at [167, 103] on input "Client" at bounding box center [164, 102] width 185 height 19
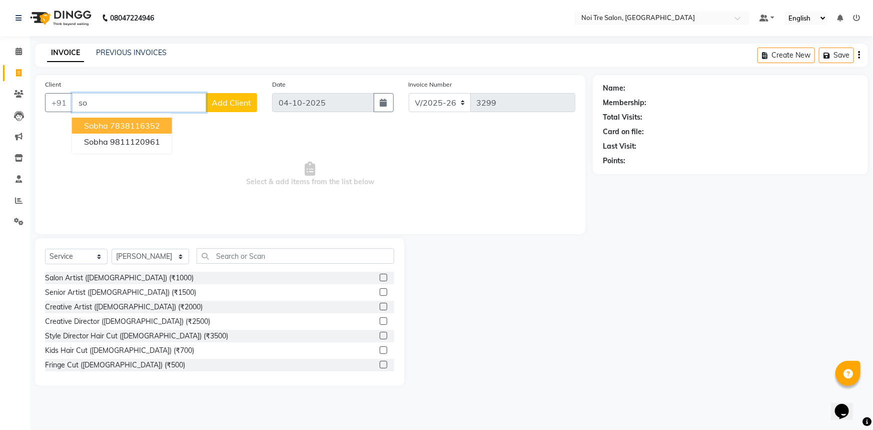
type input "s"
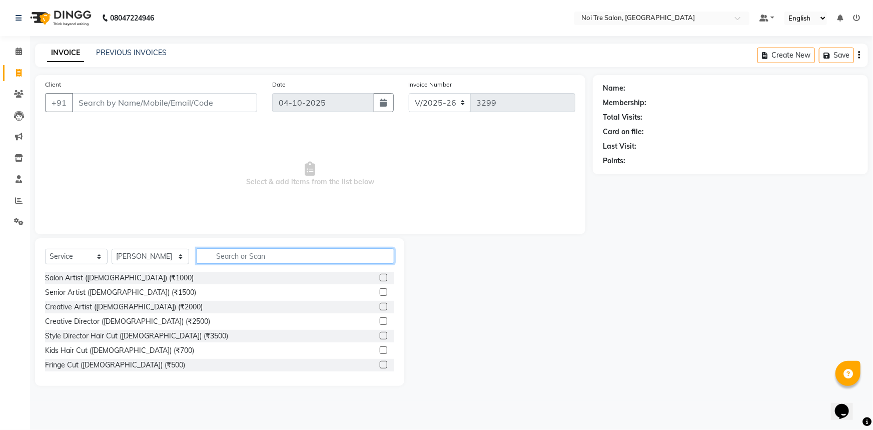
click at [238, 253] on input "text" at bounding box center [296, 256] width 198 height 16
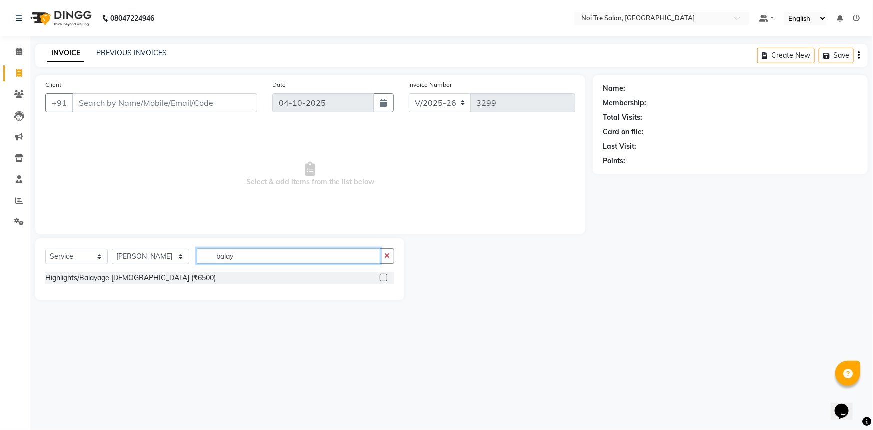
type input "balay"
click at [381, 277] on label at bounding box center [384, 278] width 8 height 8
click at [381, 277] on input "checkbox" at bounding box center [383, 278] width 7 height 7
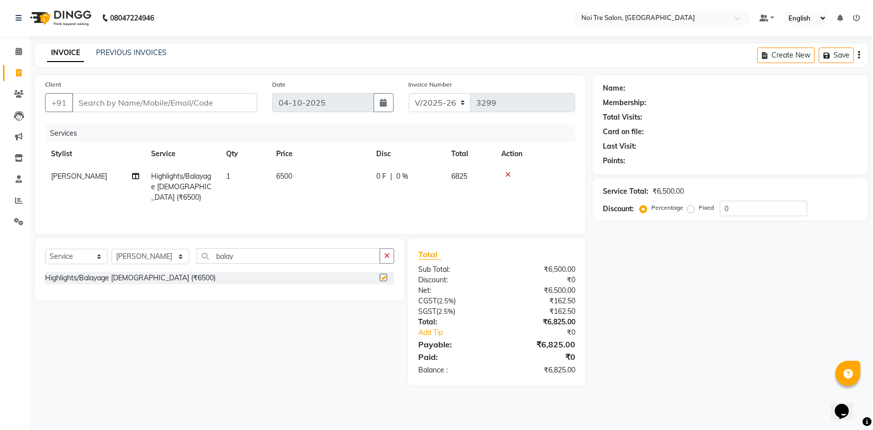
click at [326, 168] on td "6500" at bounding box center [320, 187] width 100 height 44
checkbox input "false"
select select "37882"
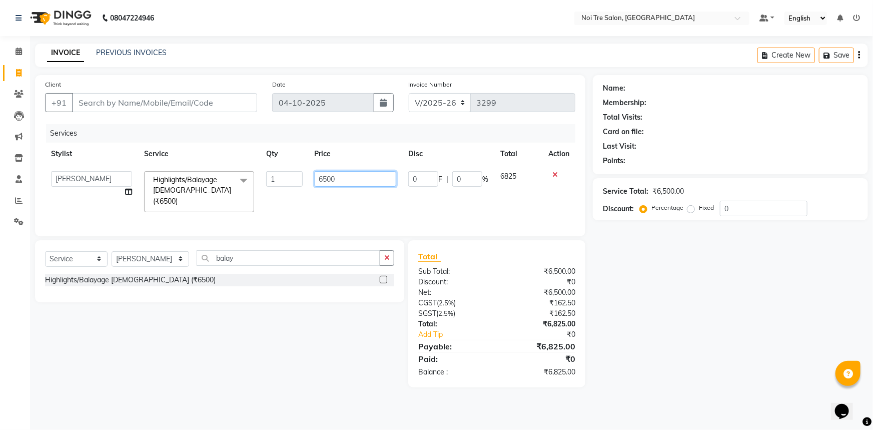
drag, startPoint x: 362, startPoint y: 178, endPoint x: 52, endPoint y: 154, distance: 311.0
click at [56, 156] on table "Stylist Service Qty Price Disc Total Action [PERSON_NAME] [PERSON_NAME] STYLE D…" at bounding box center [310, 181] width 530 height 76
type input "10000"
click at [702, 344] on div "Name: Membership: Total Visits: Card on file: Last Visit: Points: Service Total…" at bounding box center [734, 231] width 283 height 312
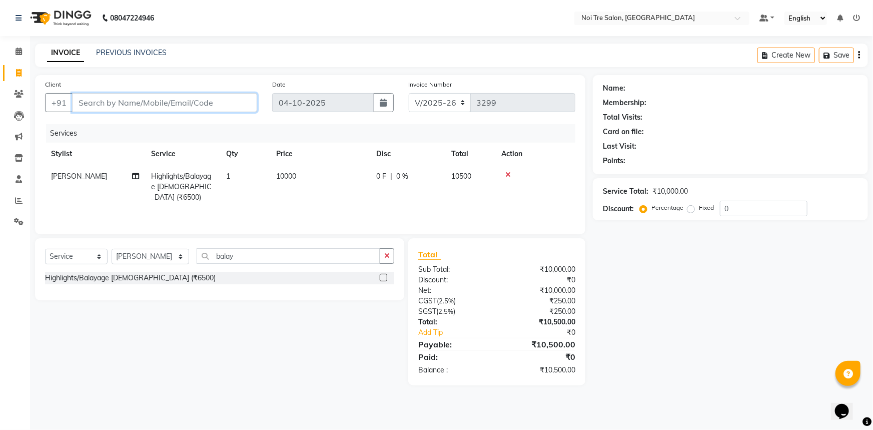
click at [108, 102] on input "Client" at bounding box center [164, 102] width 185 height 19
click at [103, 103] on input "9813269320" at bounding box center [139, 102] width 134 height 19
type input "9810869320"
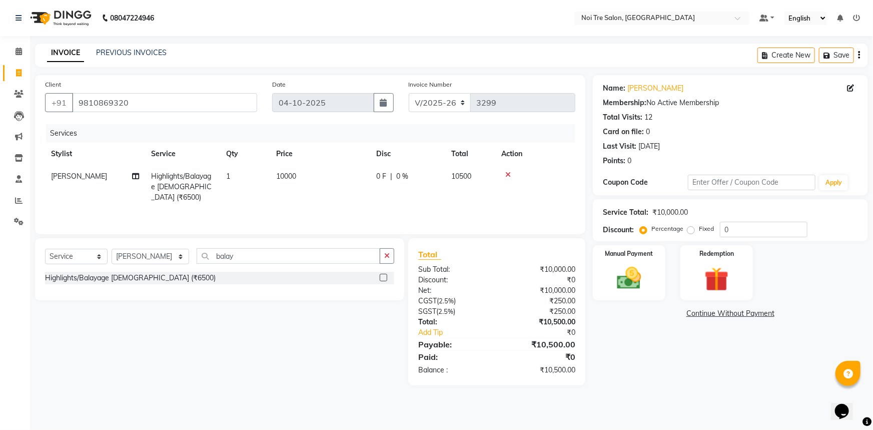
click at [668, 420] on div "08047224946 Select Location × Noi Tre Salon, Khan Market Default Panel My Panel…" at bounding box center [436, 215] width 873 height 430
click at [624, 356] on div "Name: [PERSON_NAME] Membership: No Active Membership Total Visits: 12 Card on f…" at bounding box center [734, 230] width 283 height 310
click at [637, 272] on img at bounding box center [629, 278] width 41 height 29
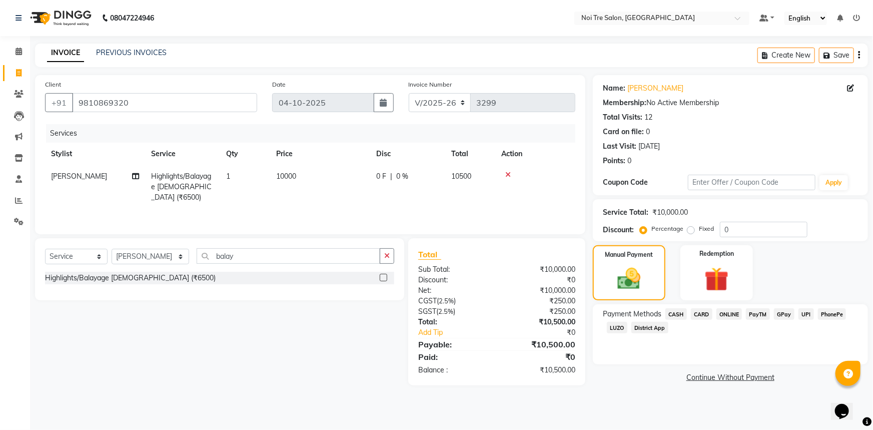
drag, startPoint x: 708, startPoint y: 312, endPoint x: 701, endPoint y: 322, distance: 12.2
click at [708, 315] on span "CARD" at bounding box center [702, 314] width 22 height 12
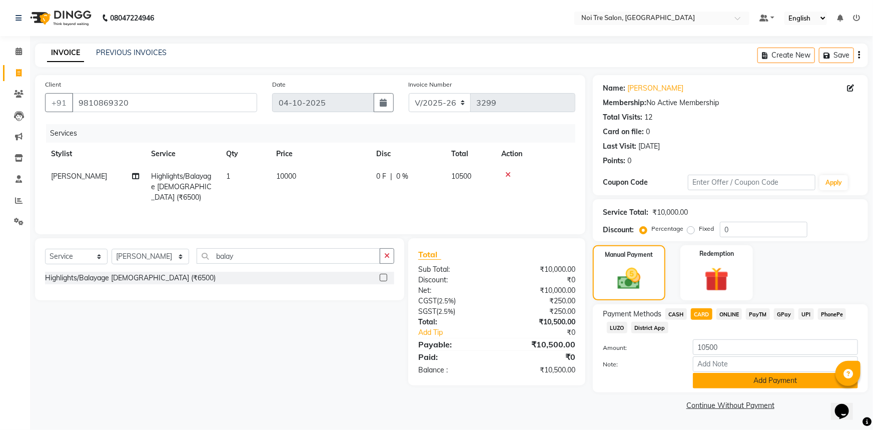
click at [767, 385] on button "Add Payment" at bounding box center [775, 381] width 165 height 16
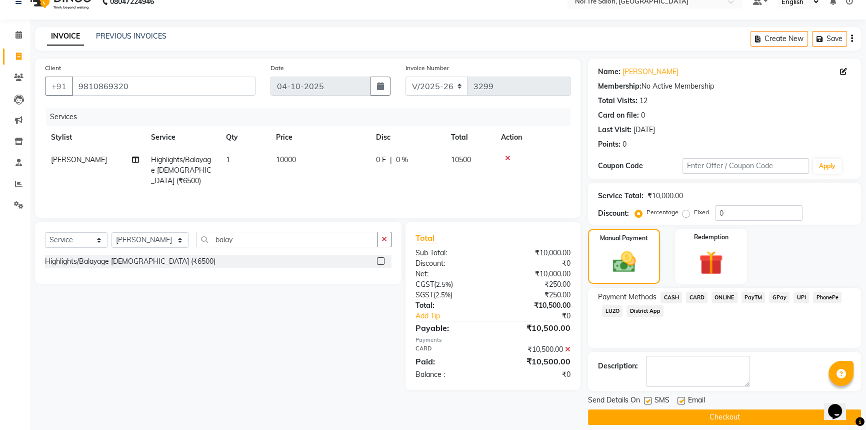
scroll to position [26, 0]
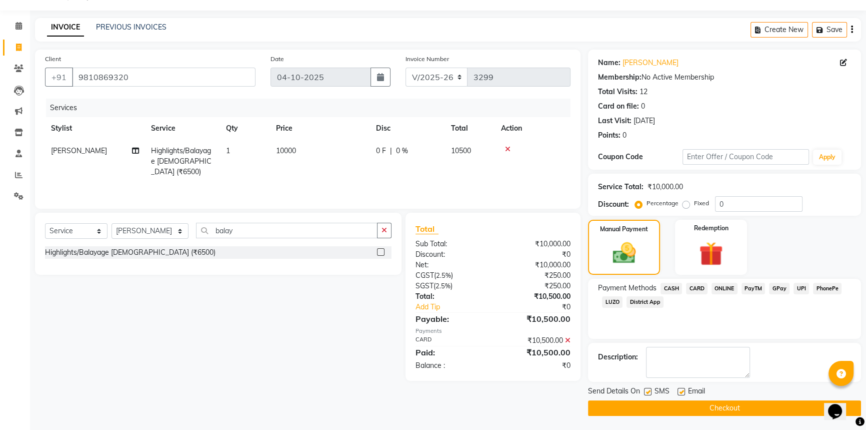
click at [734, 401] on button "Checkout" at bounding box center [724, 408] width 273 height 16
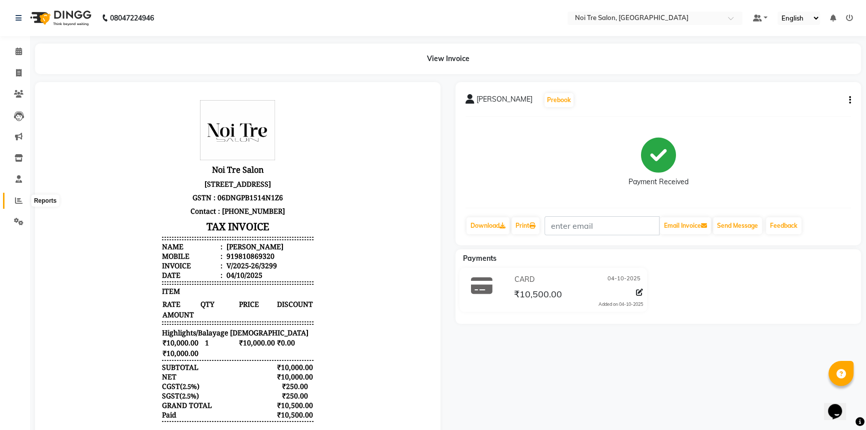
click at [16, 200] on icon at bounding box center [19, 201] width 8 height 8
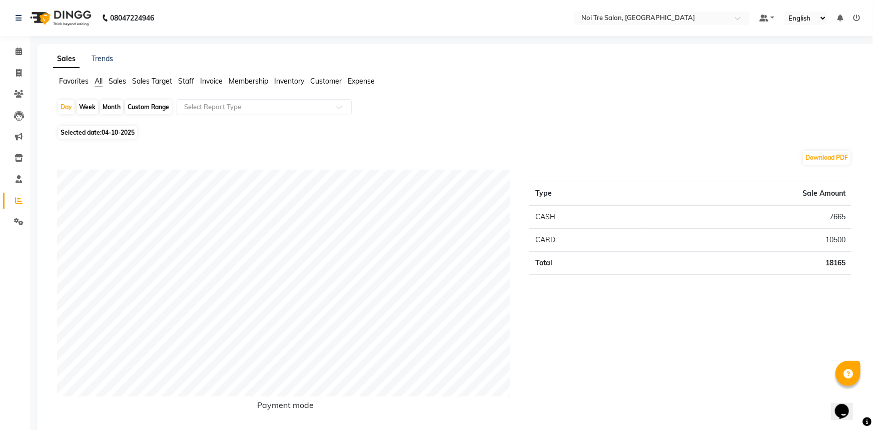
click at [115, 105] on div "Month" at bounding box center [111, 107] width 23 height 14
select select "10"
select select "2025"
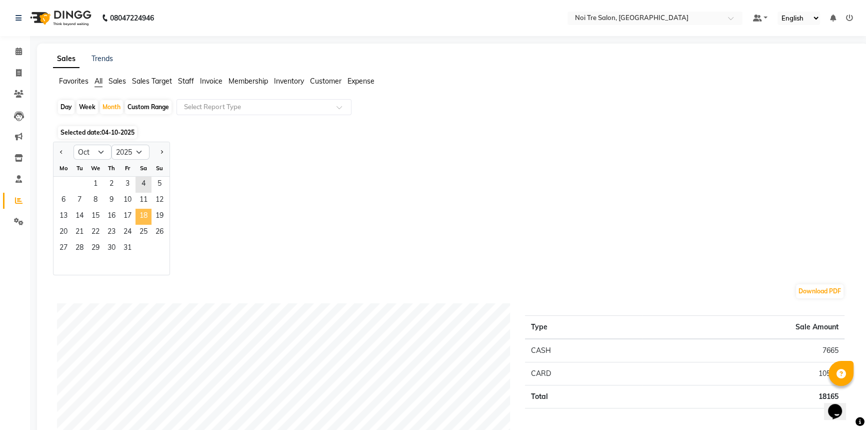
click at [138, 213] on span "18" at bounding box center [144, 217] width 16 height 16
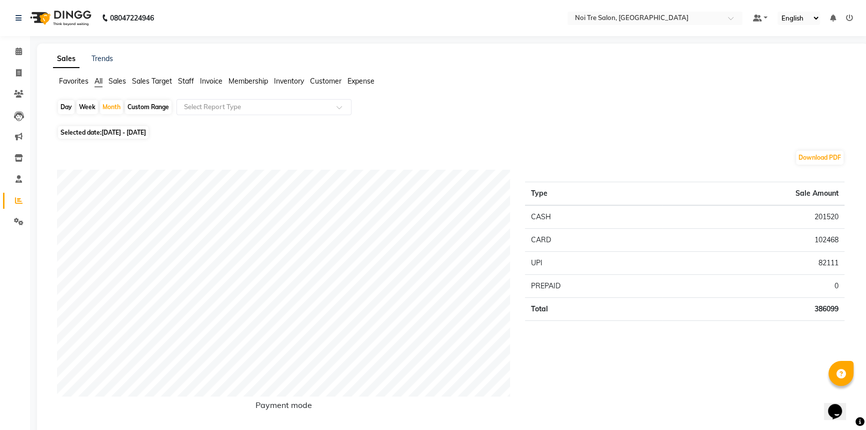
click at [112, 99] on div "Day Week Month Custom Range Select Report Type" at bounding box center [453, 111] width 792 height 24
click at [114, 104] on div "Month" at bounding box center [111, 107] width 23 height 14
select select "10"
select select "2025"
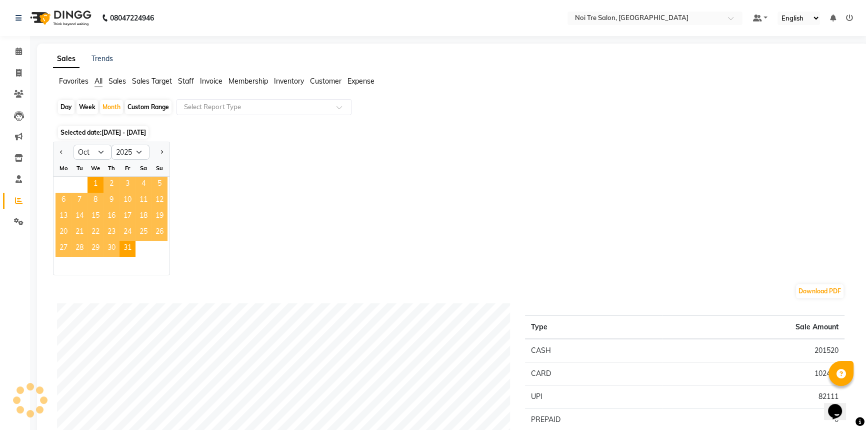
click at [54, 156] on div at bounding box center [64, 152] width 20 height 16
click at [60, 154] on button "Previous month" at bounding box center [62, 152] width 8 height 16
select select "9"
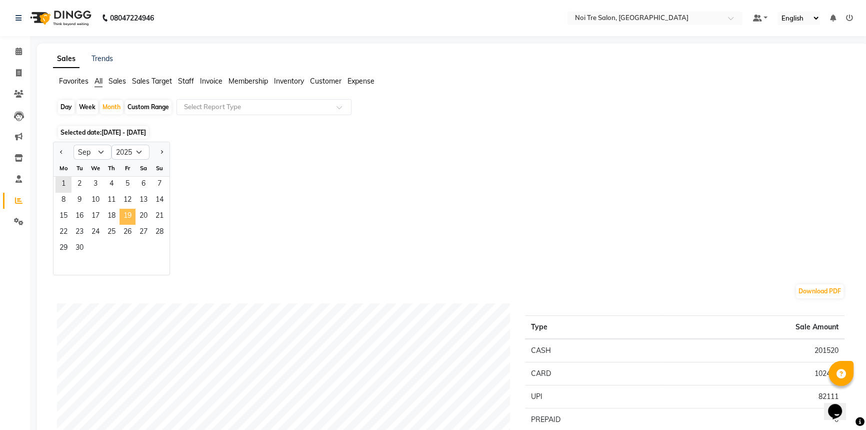
click at [127, 219] on span "19" at bounding box center [128, 217] width 16 height 16
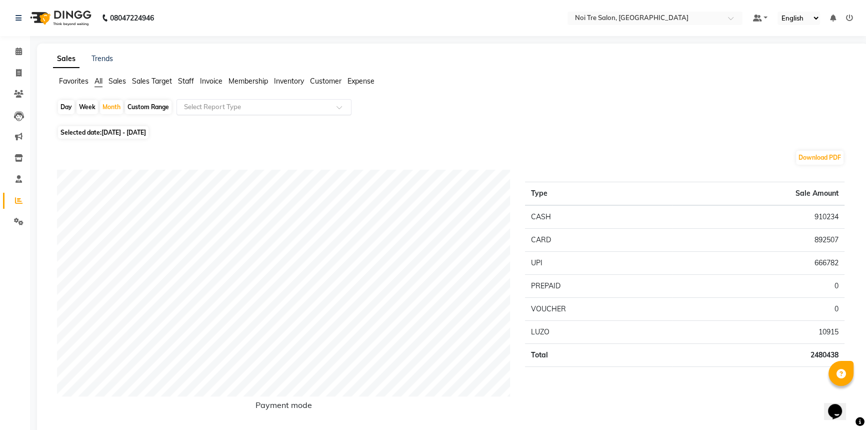
click at [260, 105] on input "text" at bounding box center [254, 107] width 144 height 10
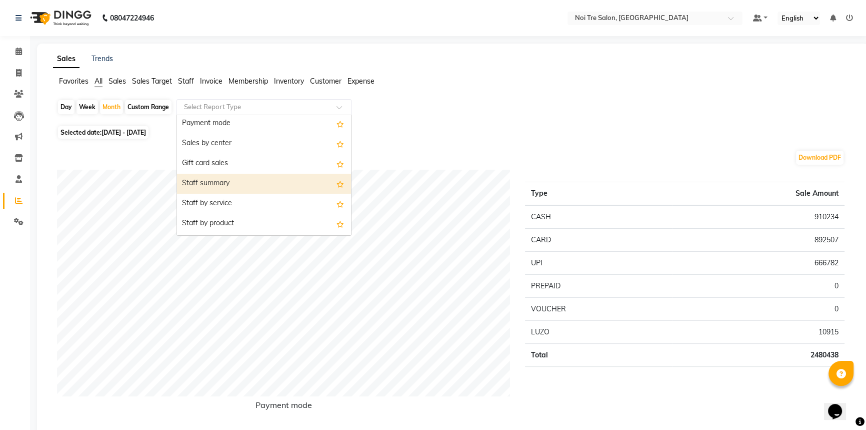
click at [263, 175] on div "Staff summary" at bounding box center [264, 184] width 174 height 20
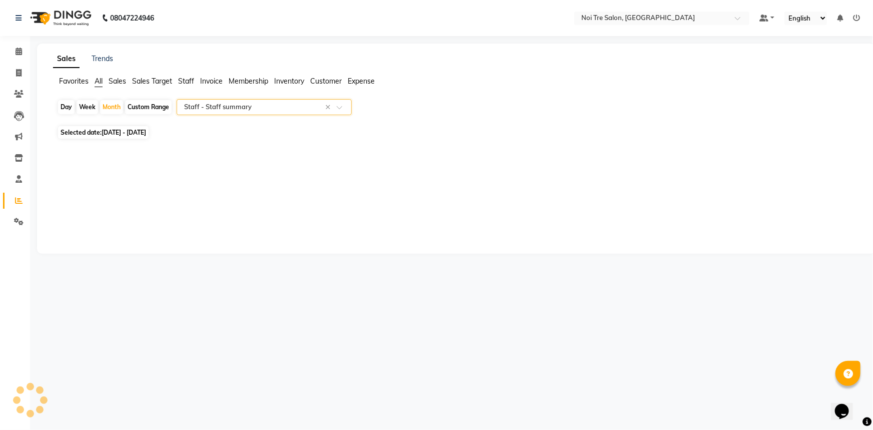
select select "full_report"
select select "csv"
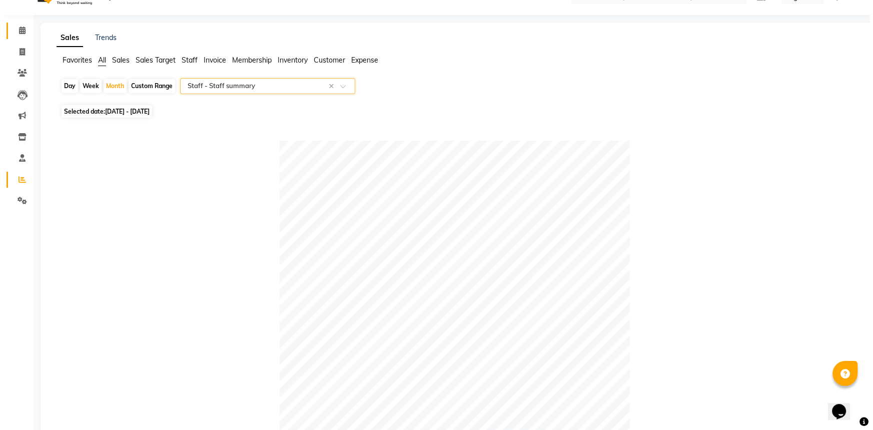
scroll to position [0, 0]
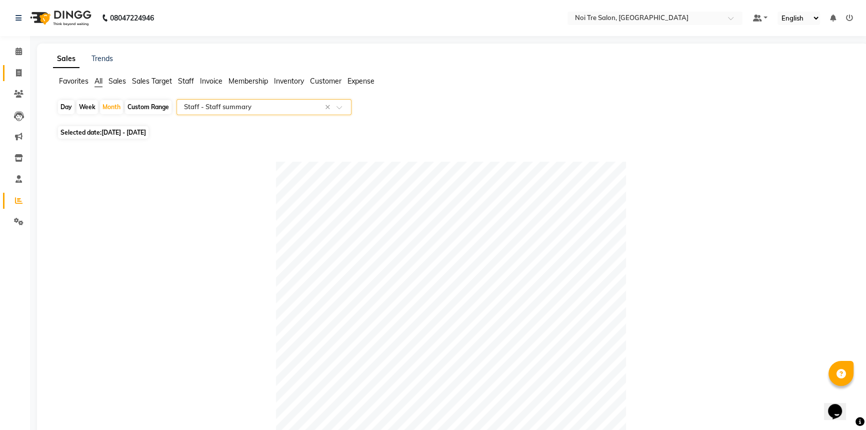
click at [6, 72] on link "Invoice" at bounding box center [15, 73] width 24 height 17
select select "service"
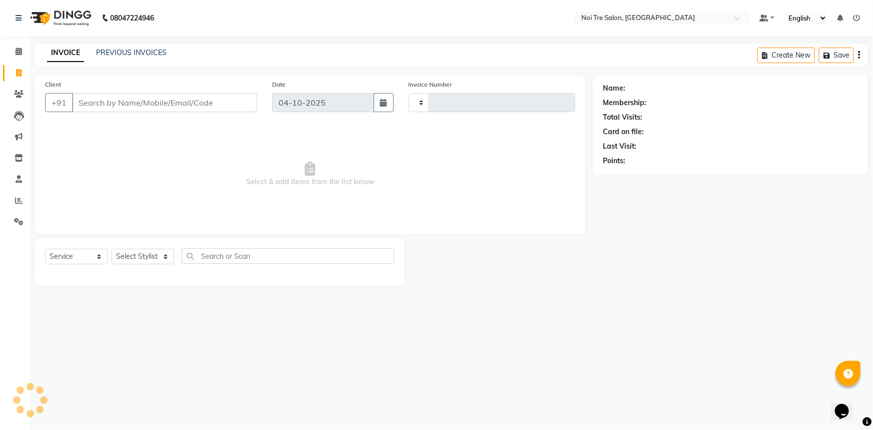
type input "3300"
select select "3710"
